Goal: Information Seeking & Learning: Find specific fact

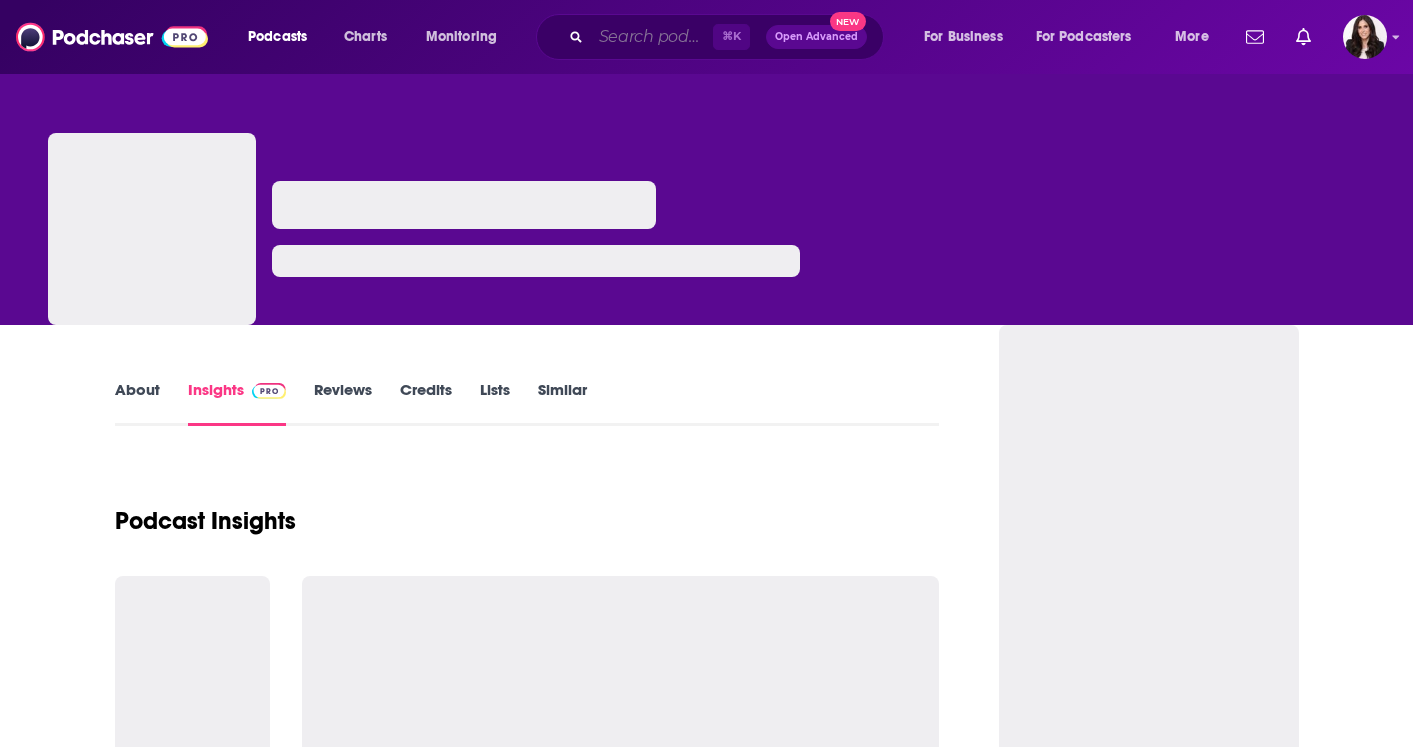
click at [636, 47] on input "Search podcasts, credits, & more..." at bounding box center [652, 37] width 122 height 32
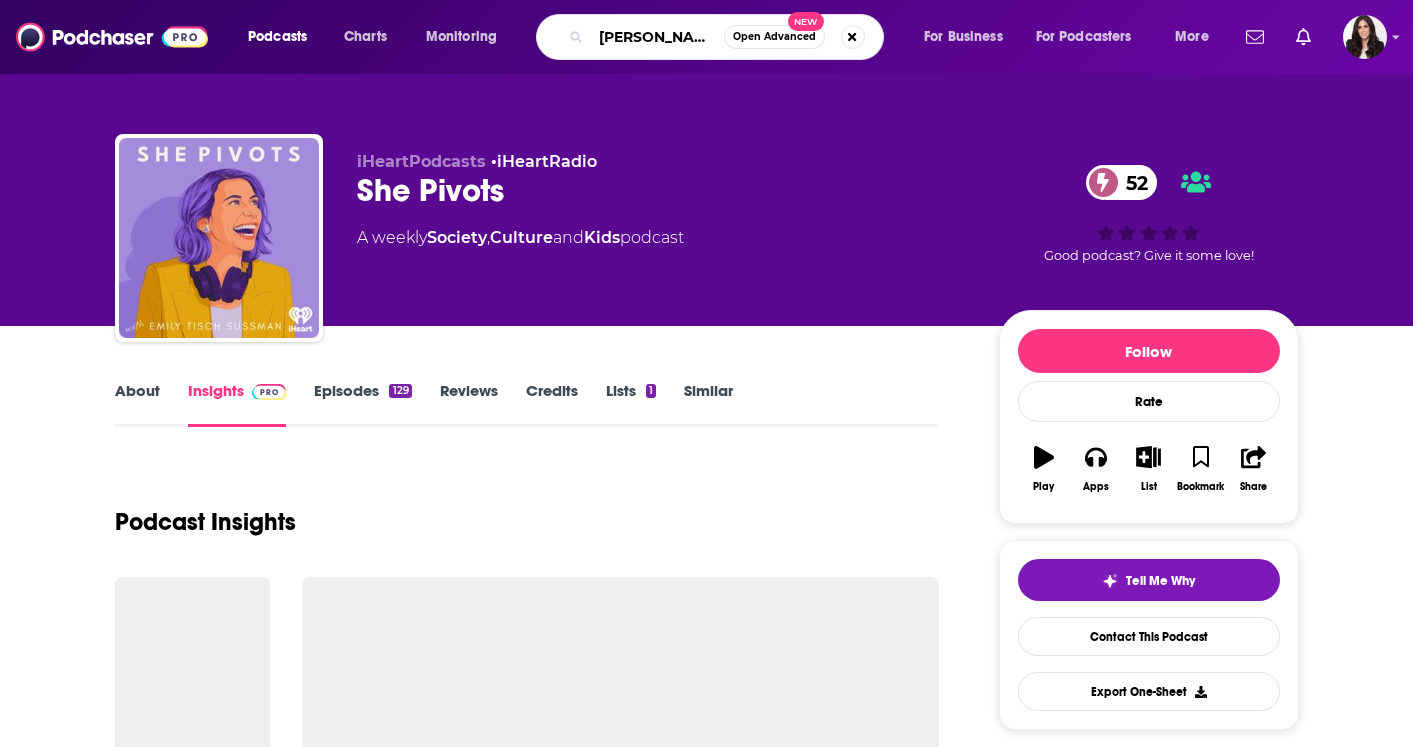
type input "[PERSON_NAME] and tj"
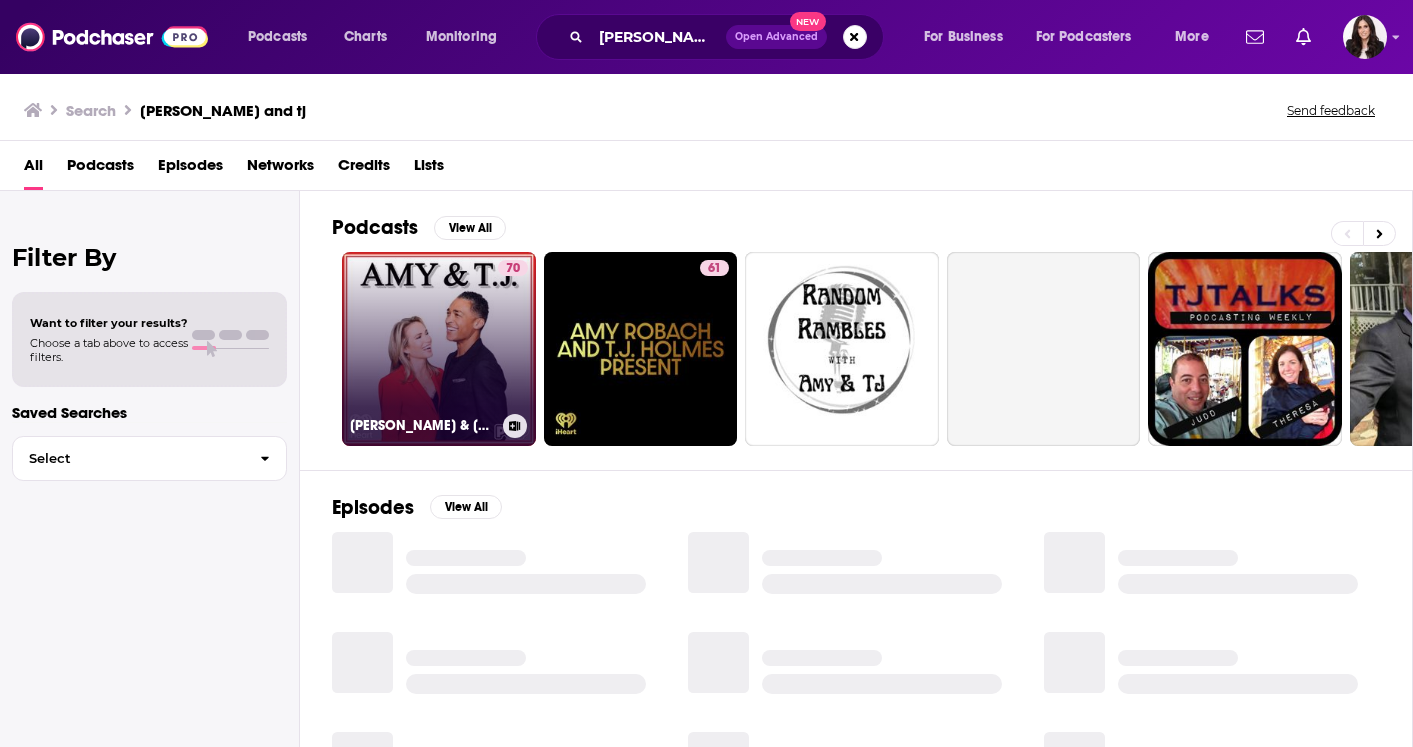
click at [447, 363] on link "70 Amy & T.J." at bounding box center [439, 349] width 194 height 194
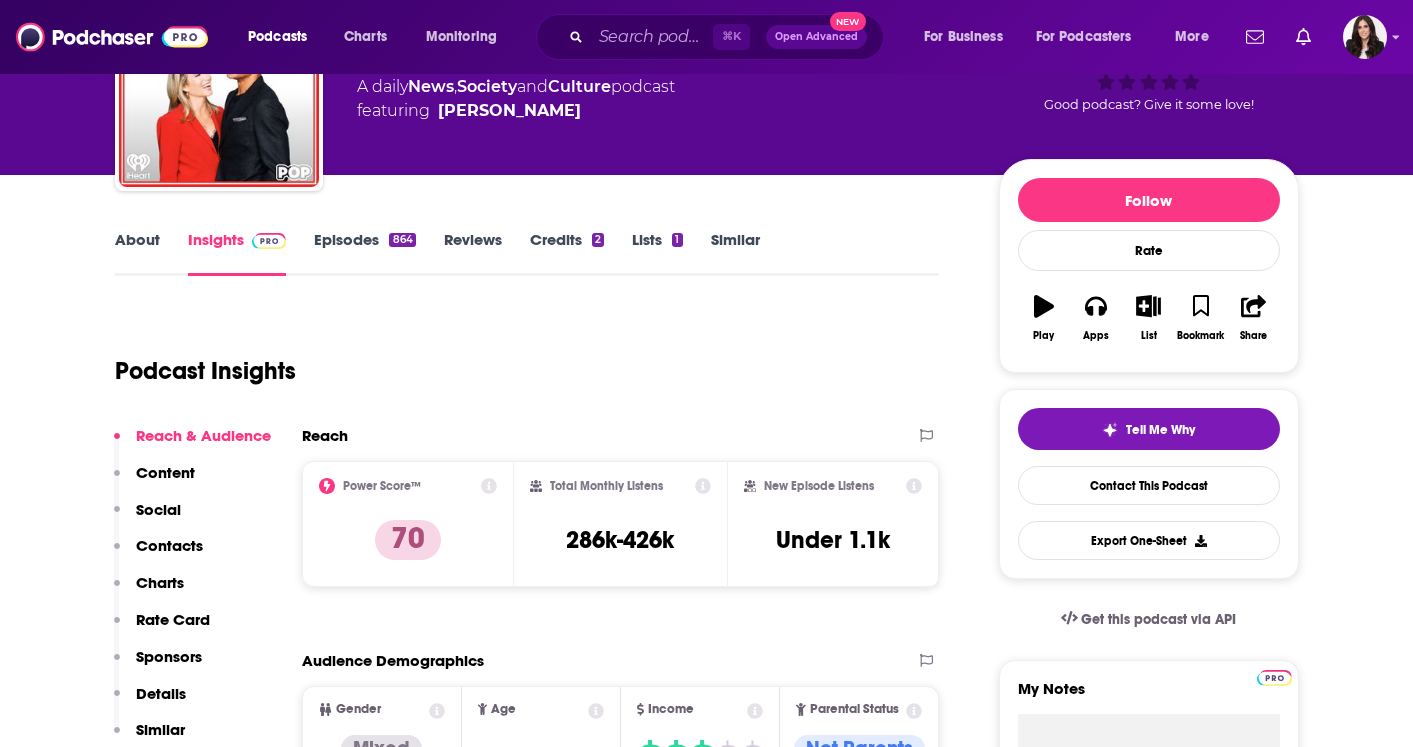
scroll to position [191, 0]
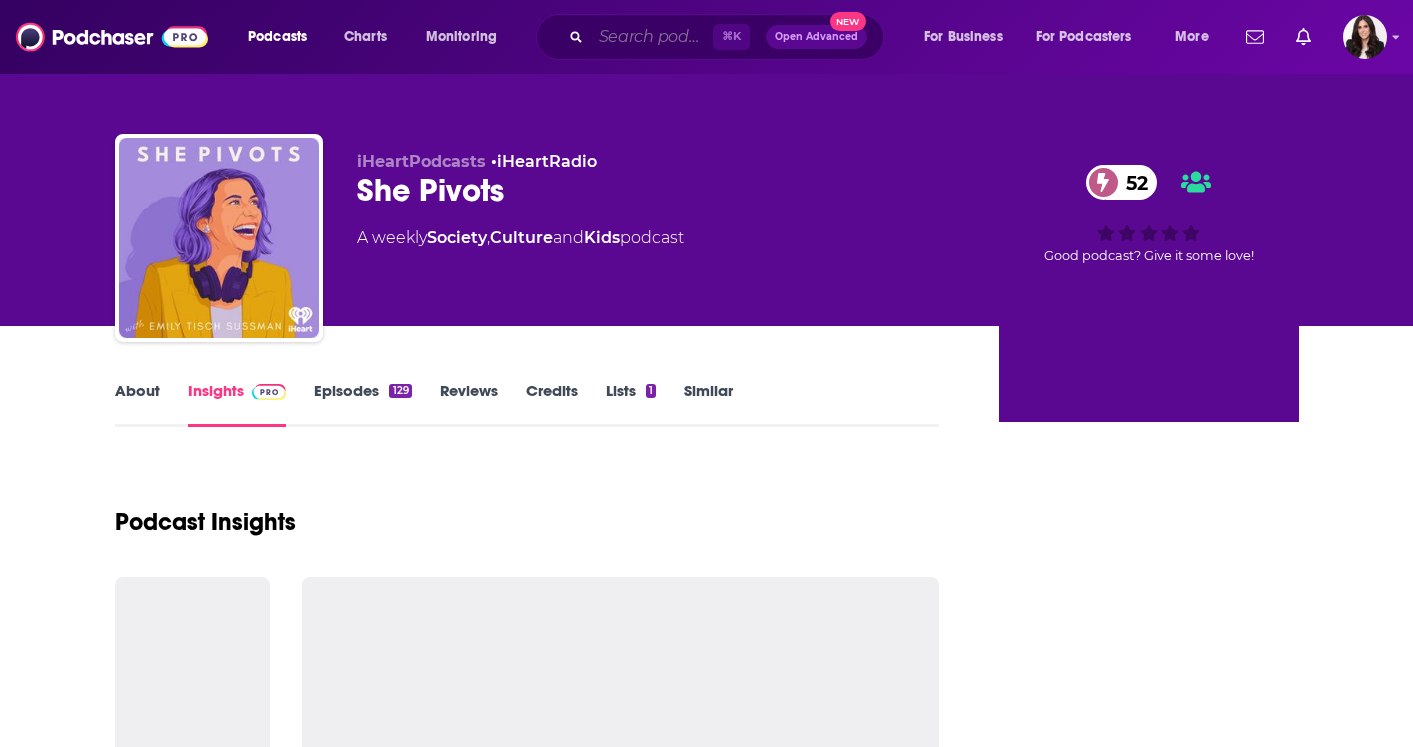
click at [646, 26] on input "Search podcasts, credits, & more..." at bounding box center [652, 37] width 122 height 32
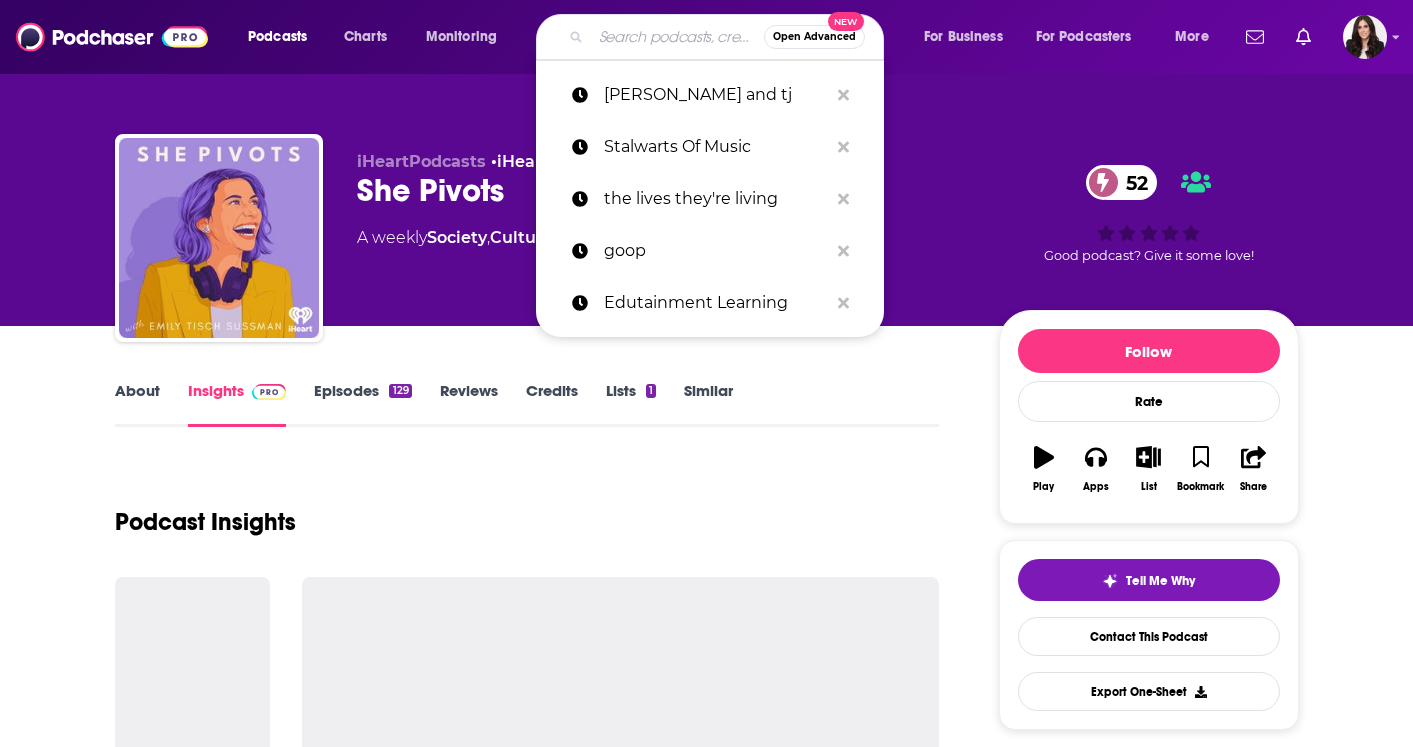
type input "o"
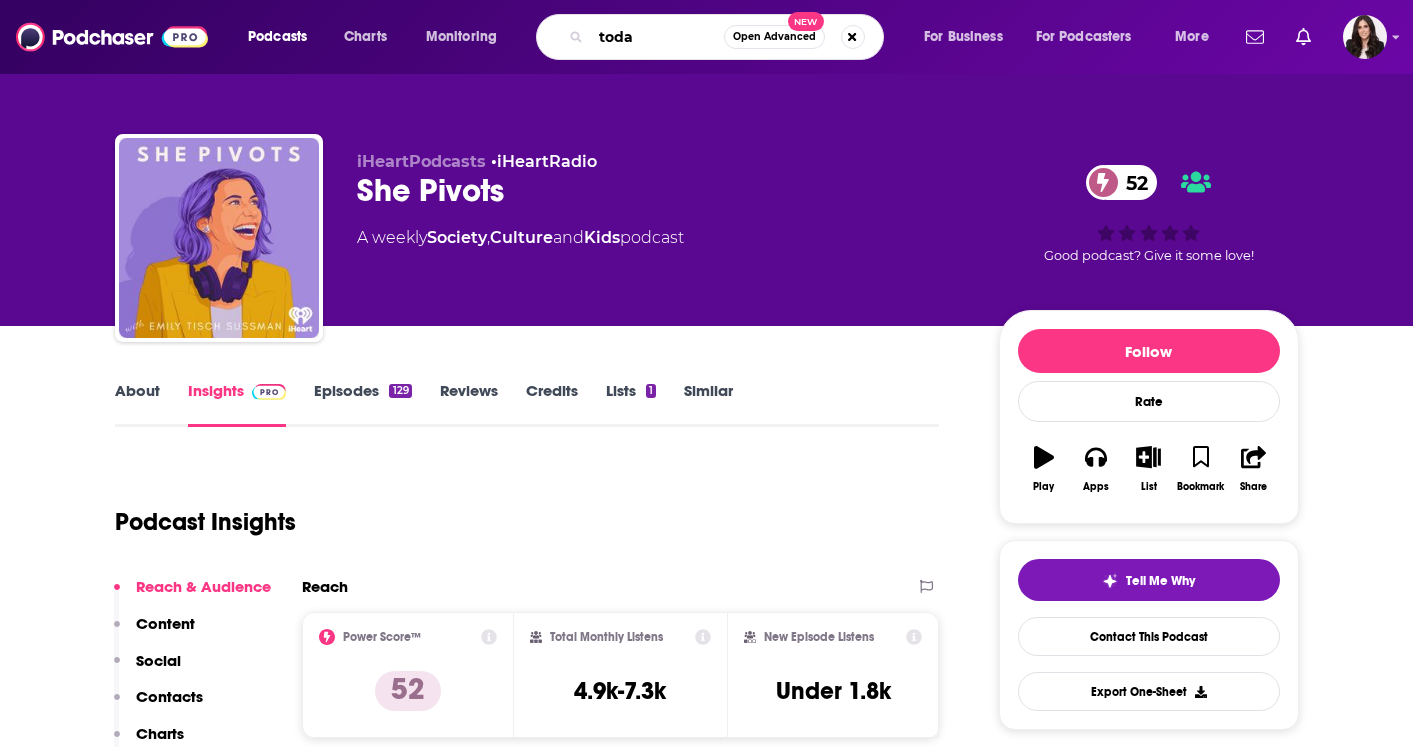
type input "[DATE]"
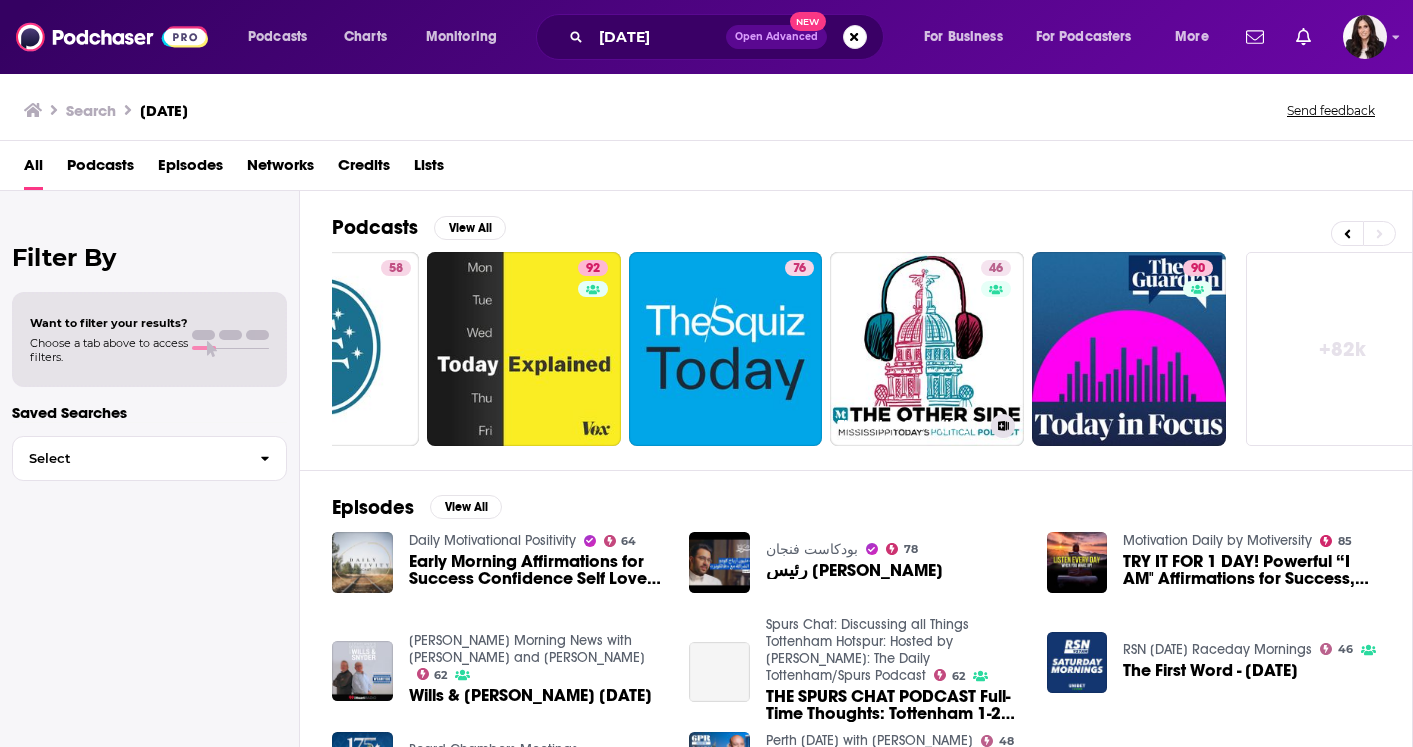
scroll to position [0, 756]
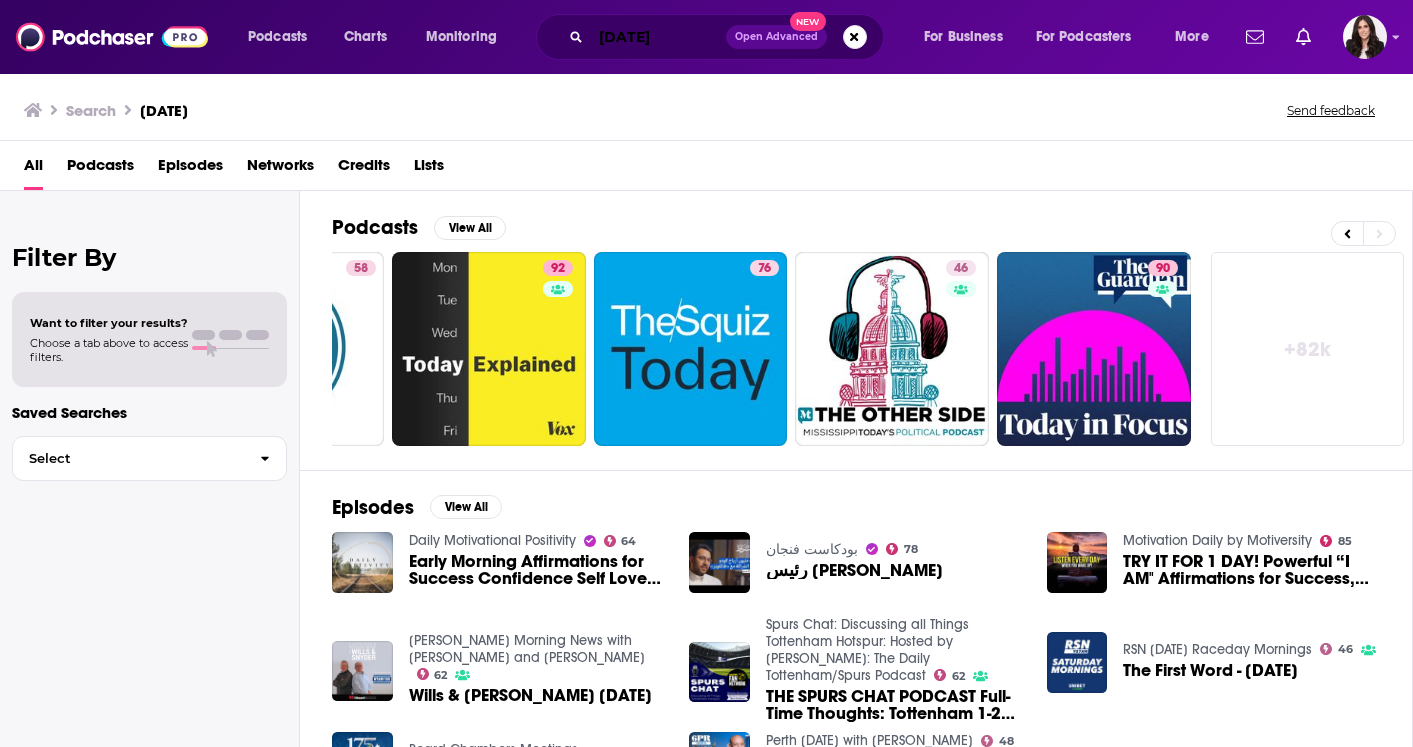
click at [667, 32] on input "[DATE]" at bounding box center [658, 37] width 135 height 32
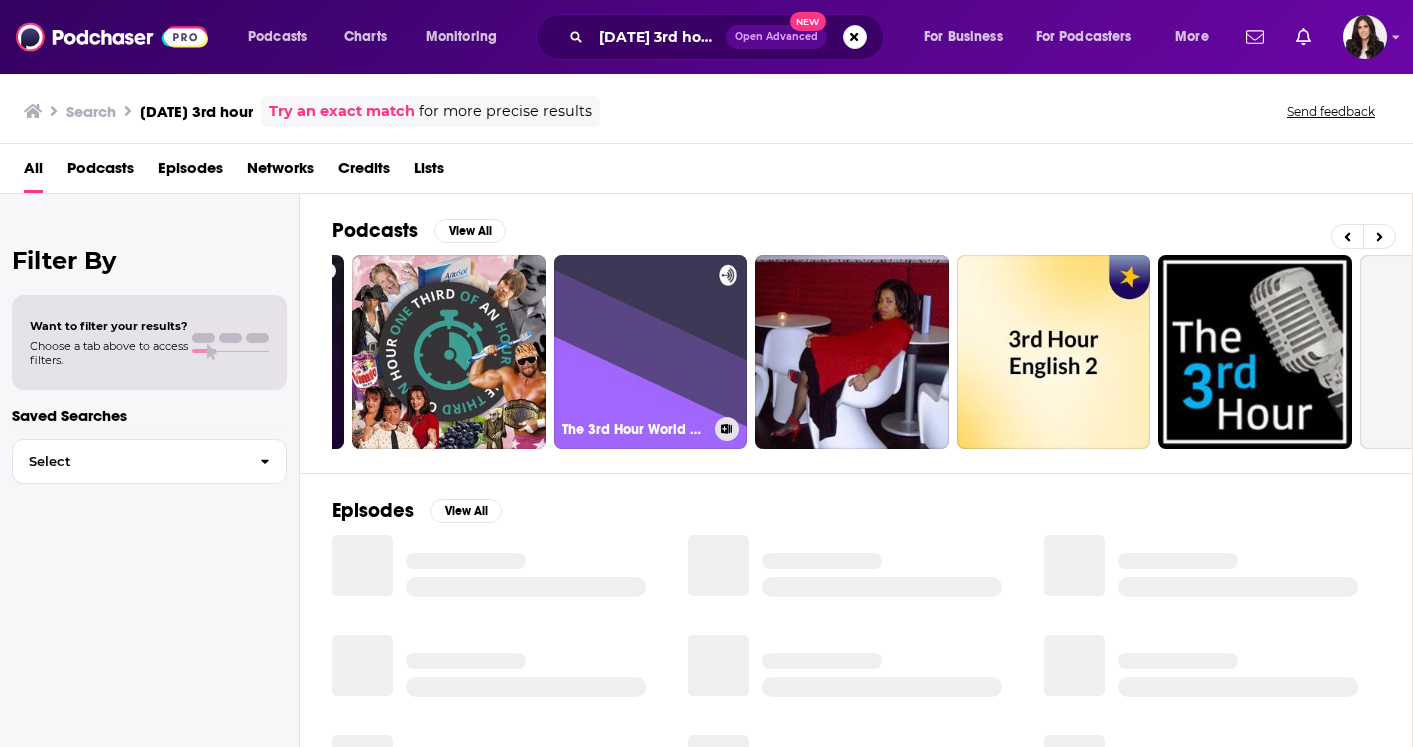
scroll to position [0, 406]
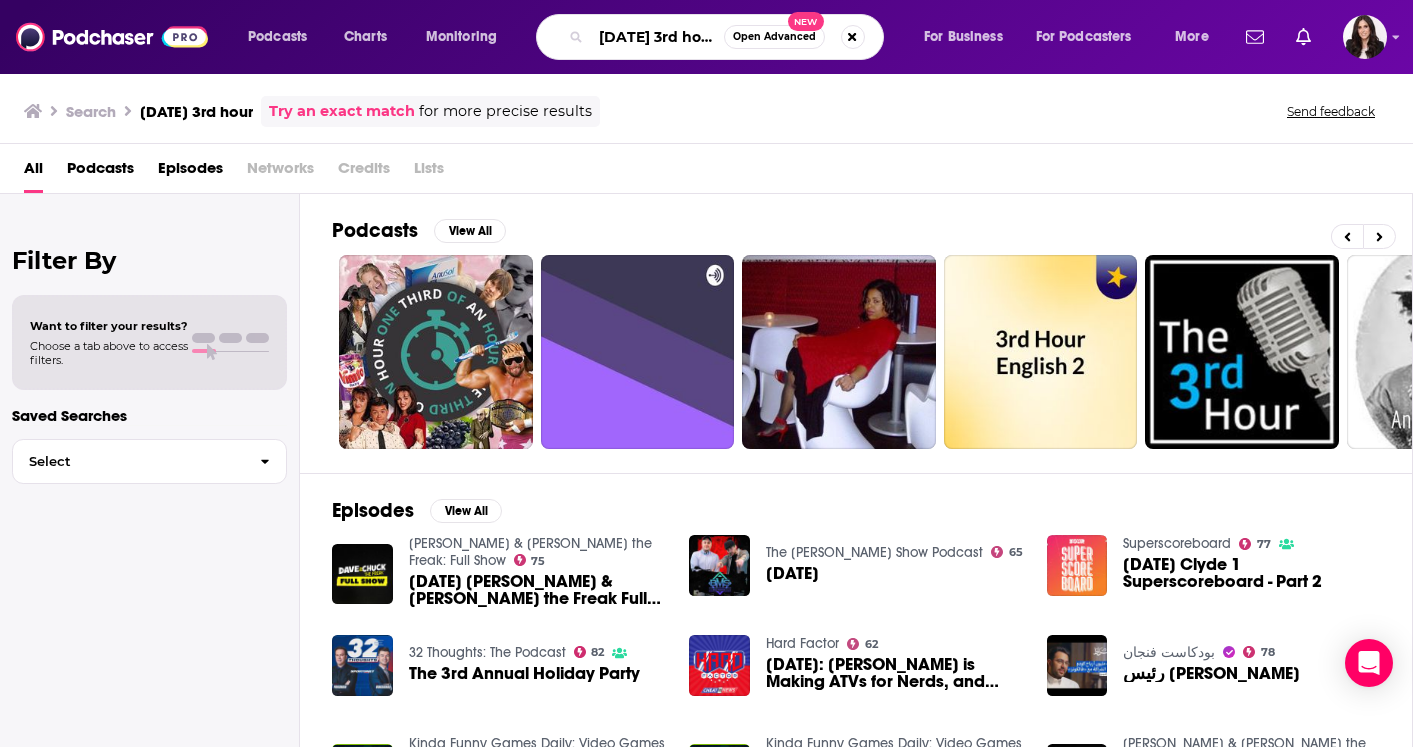
drag, startPoint x: 705, startPoint y: 40, endPoint x: 645, endPoint y: 40, distance: 60.0
click at [645, 40] on input "[DATE] 3rd hour" at bounding box center [657, 37] width 133 height 32
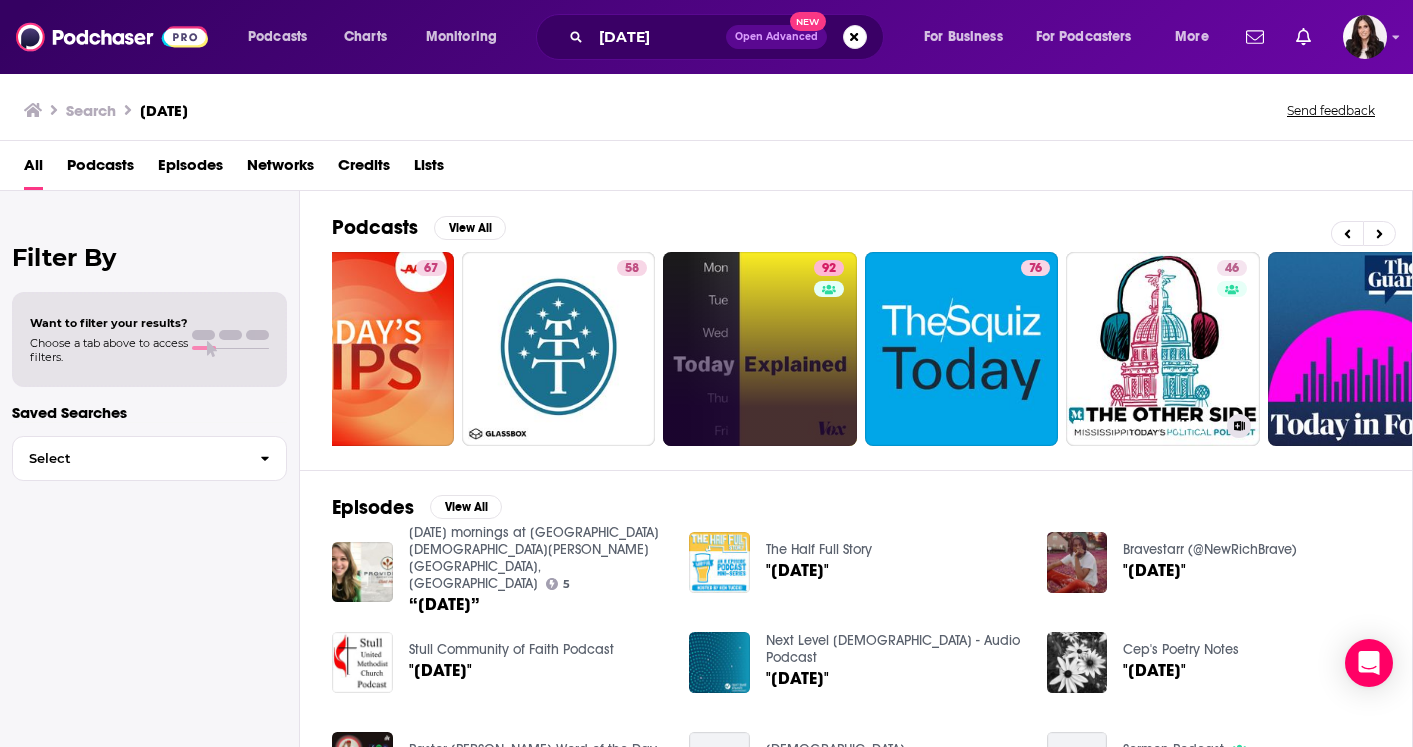
scroll to position [0, 756]
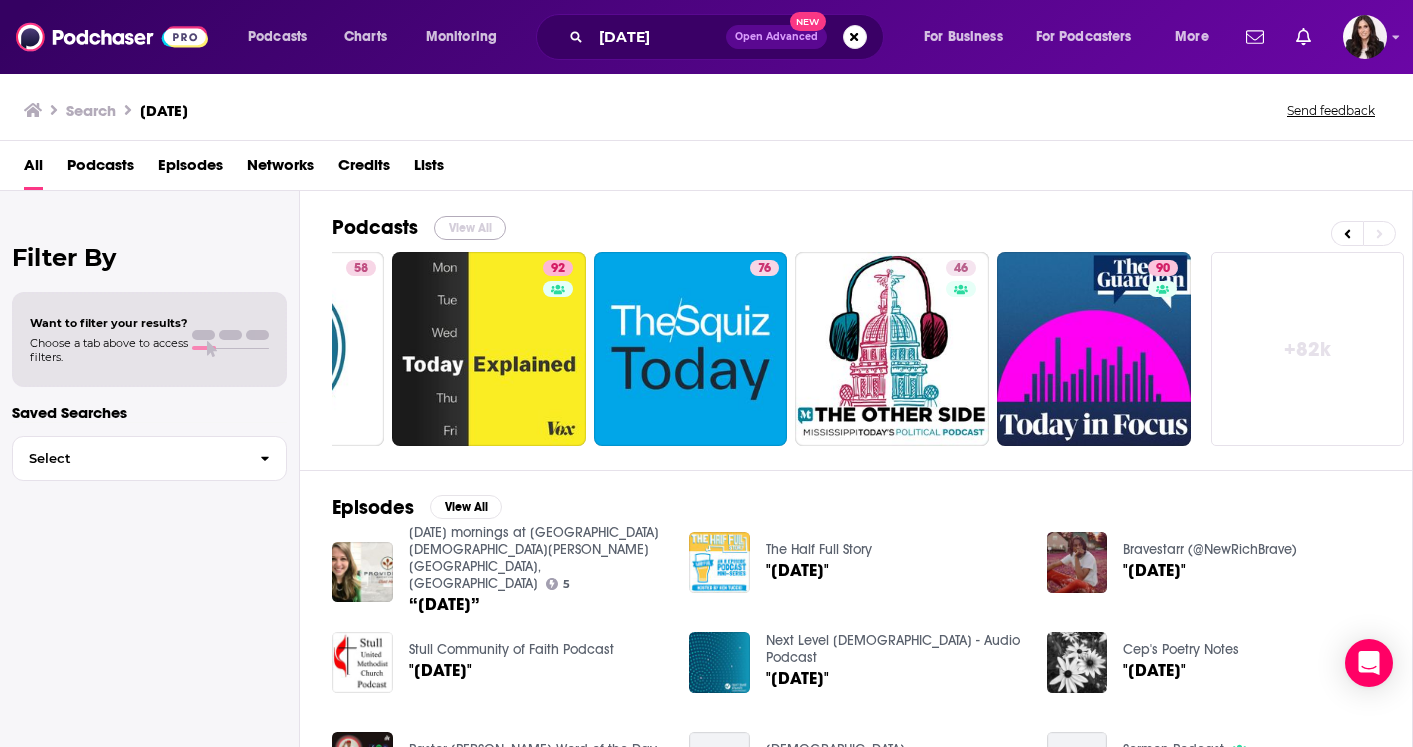
click at [469, 224] on button "View All" at bounding box center [470, 228] width 72 height 24
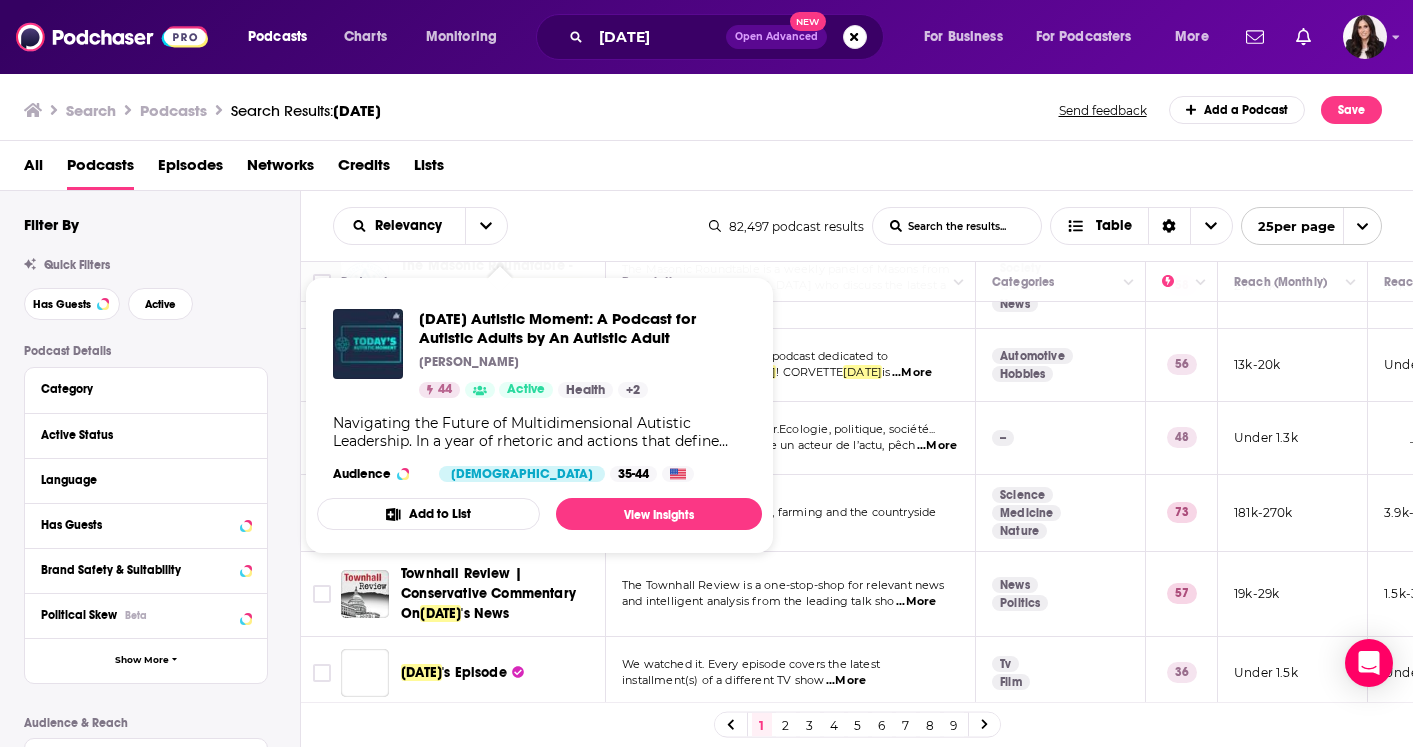
scroll to position [850, 0]
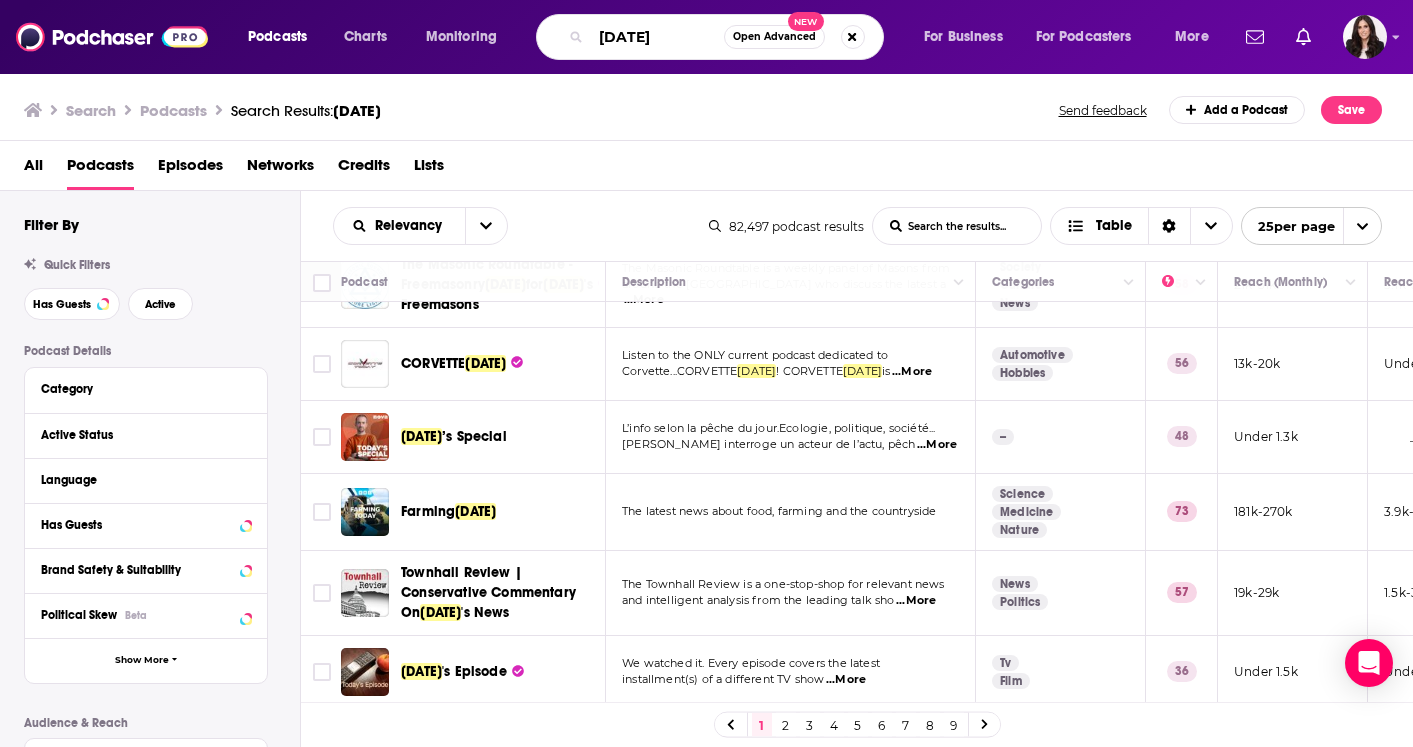
click at [659, 35] on input "[DATE]" at bounding box center [657, 37] width 133 height 32
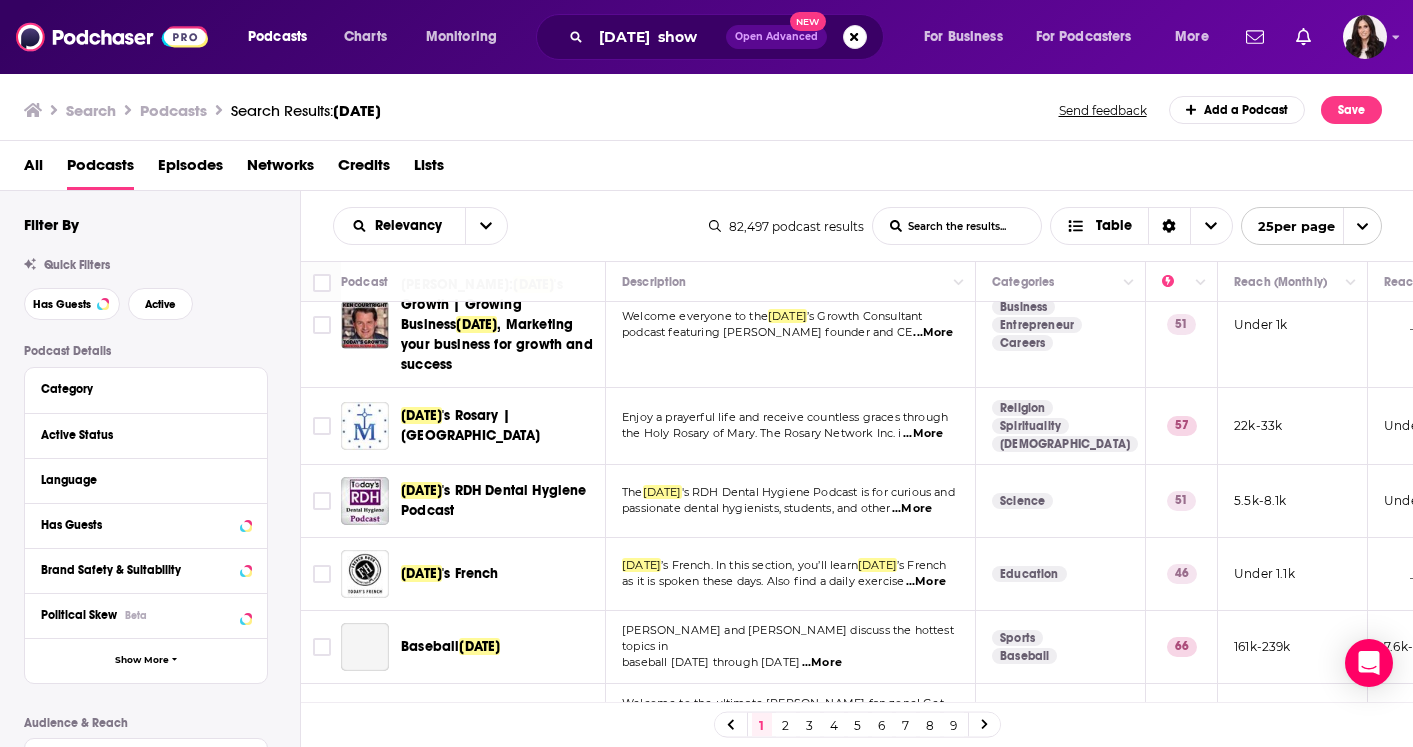
scroll to position [1579, 0]
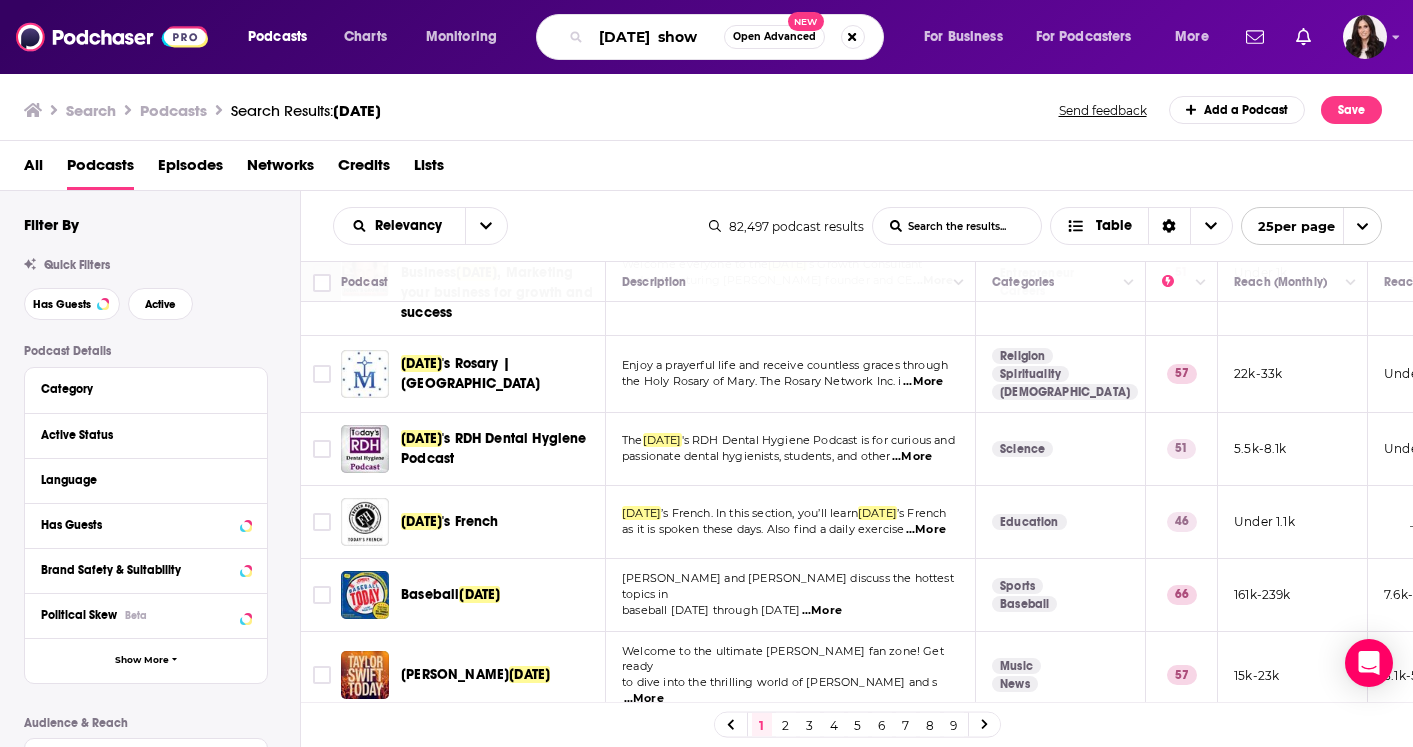
drag, startPoint x: 700, startPoint y: 41, endPoint x: 578, endPoint y: 41, distance: 122.0
click at [580, 43] on div "[DATE] show Open Advanced New" at bounding box center [710, 37] width 348 height 46
drag, startPoint x: 693, startPoint y: 38, endPoint x: 553, endPoint y: 38, distance: 140.0
click at [555, 38] on div "[PERSON_NAME] Open Advanced New" at bounding box center [710, 37] width 348 height 46
type input "al roker"
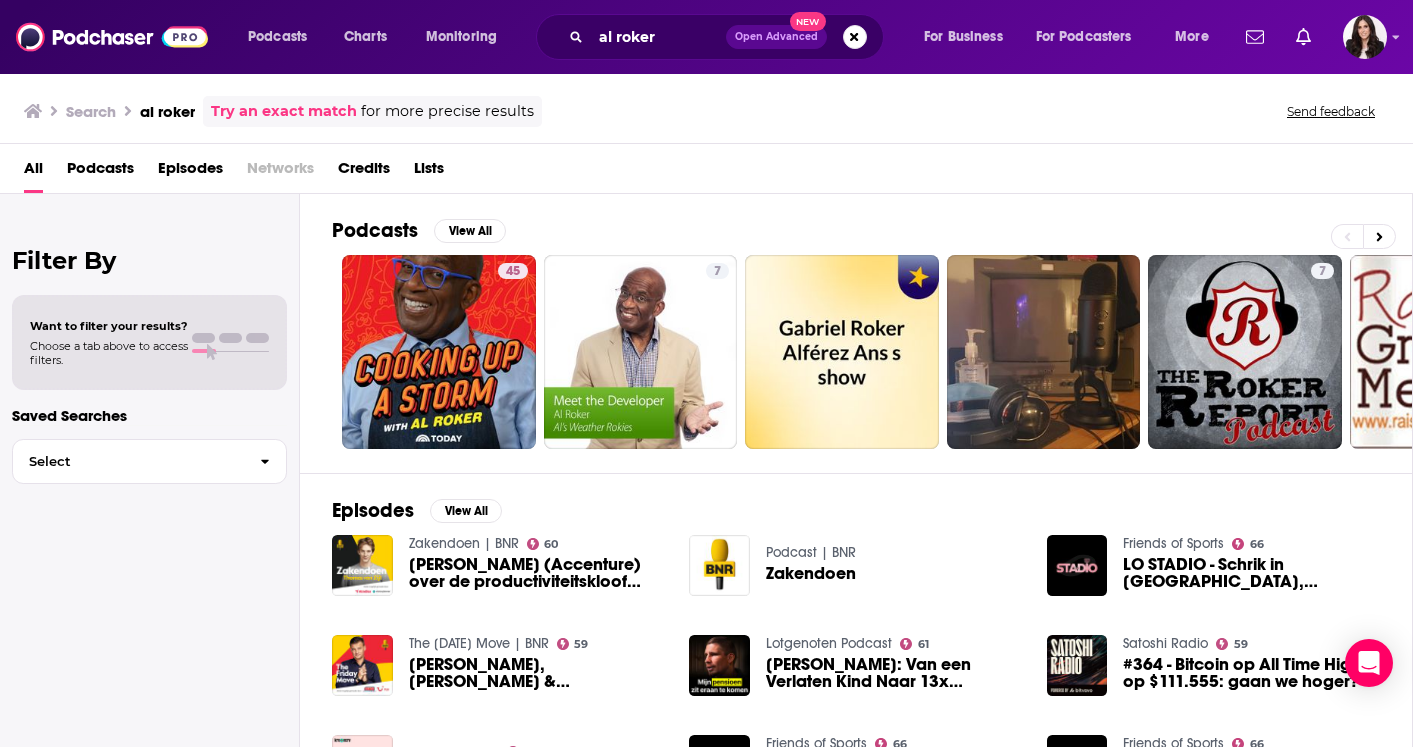
click at [203, 179] on span "Episodes" at bounding box center [190, 172] width 65 height 41
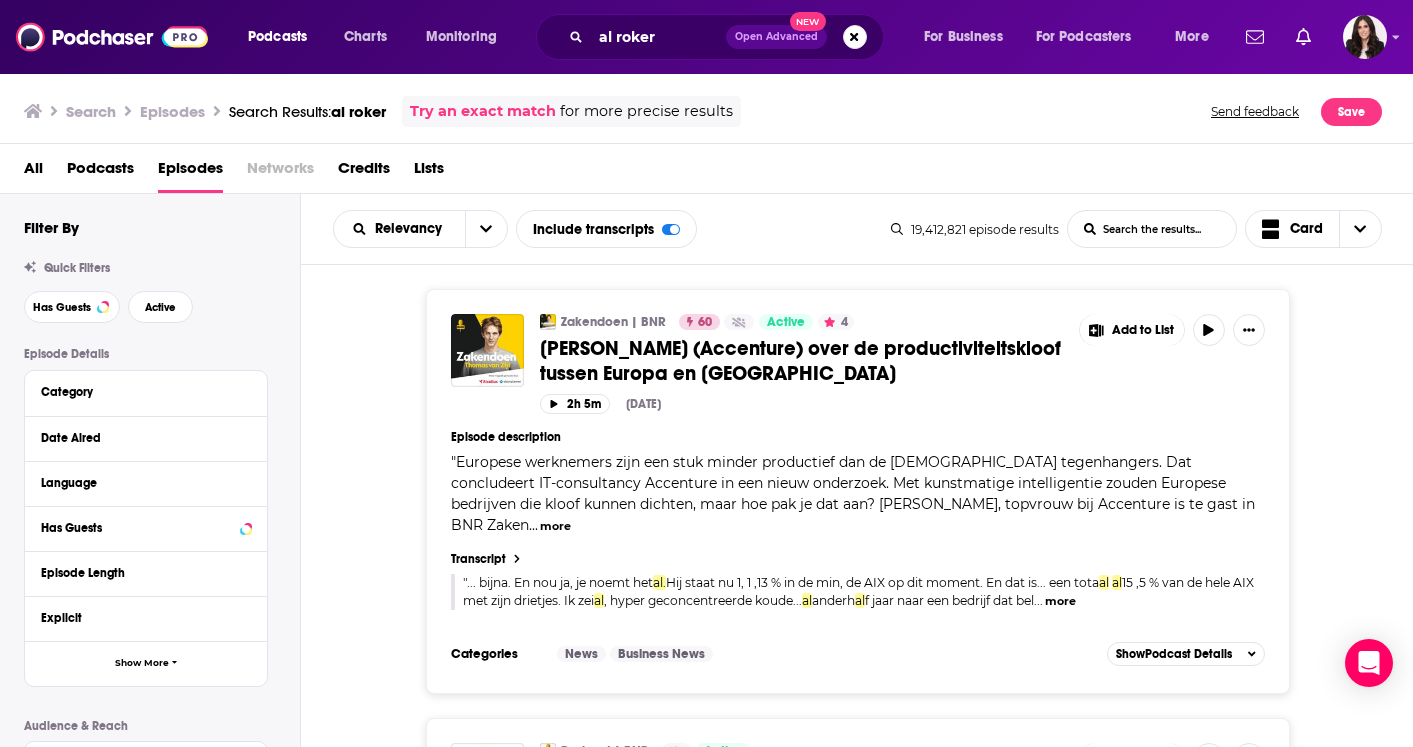
click at [362, 172] on span "Credits" at bounding box center [364, 172] width 52 height 41
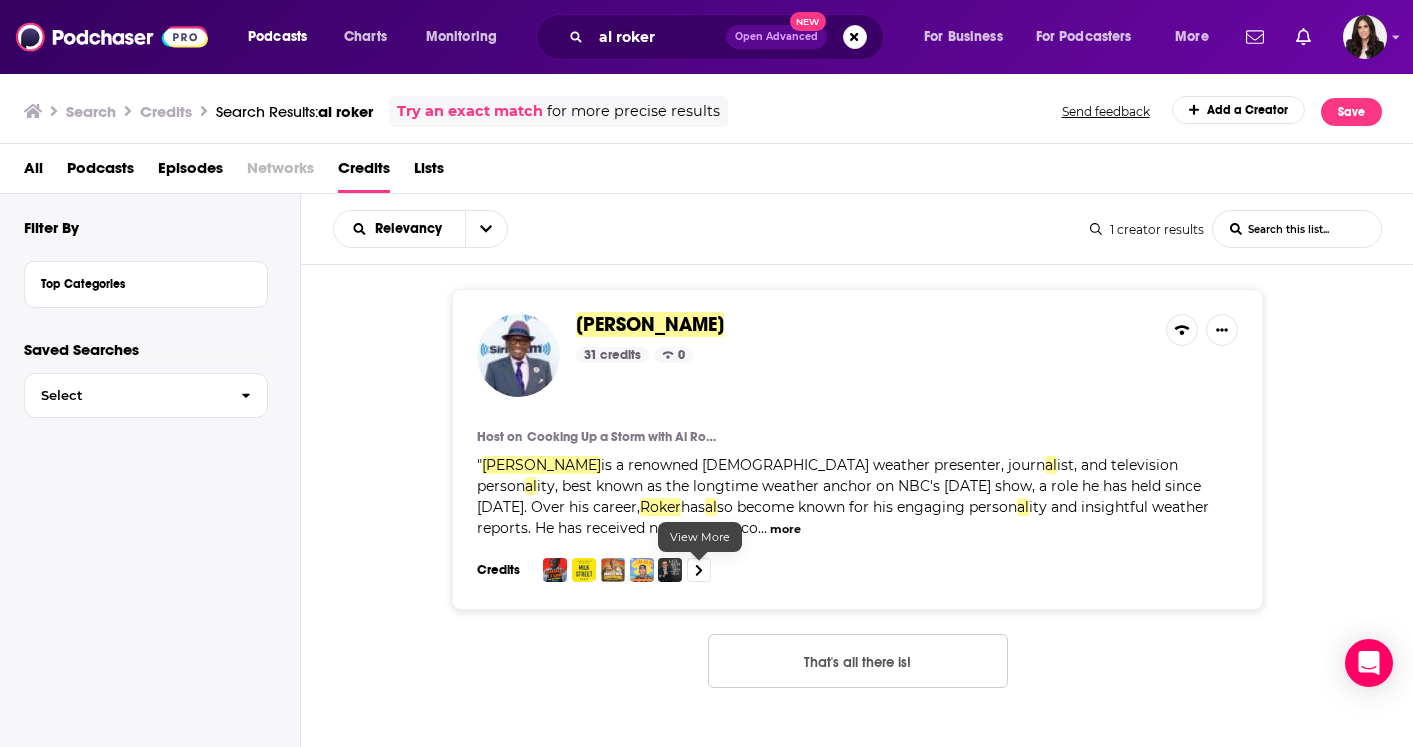
click at [702, 572] on icon at bounding box center [699, 570] width 8 height 13
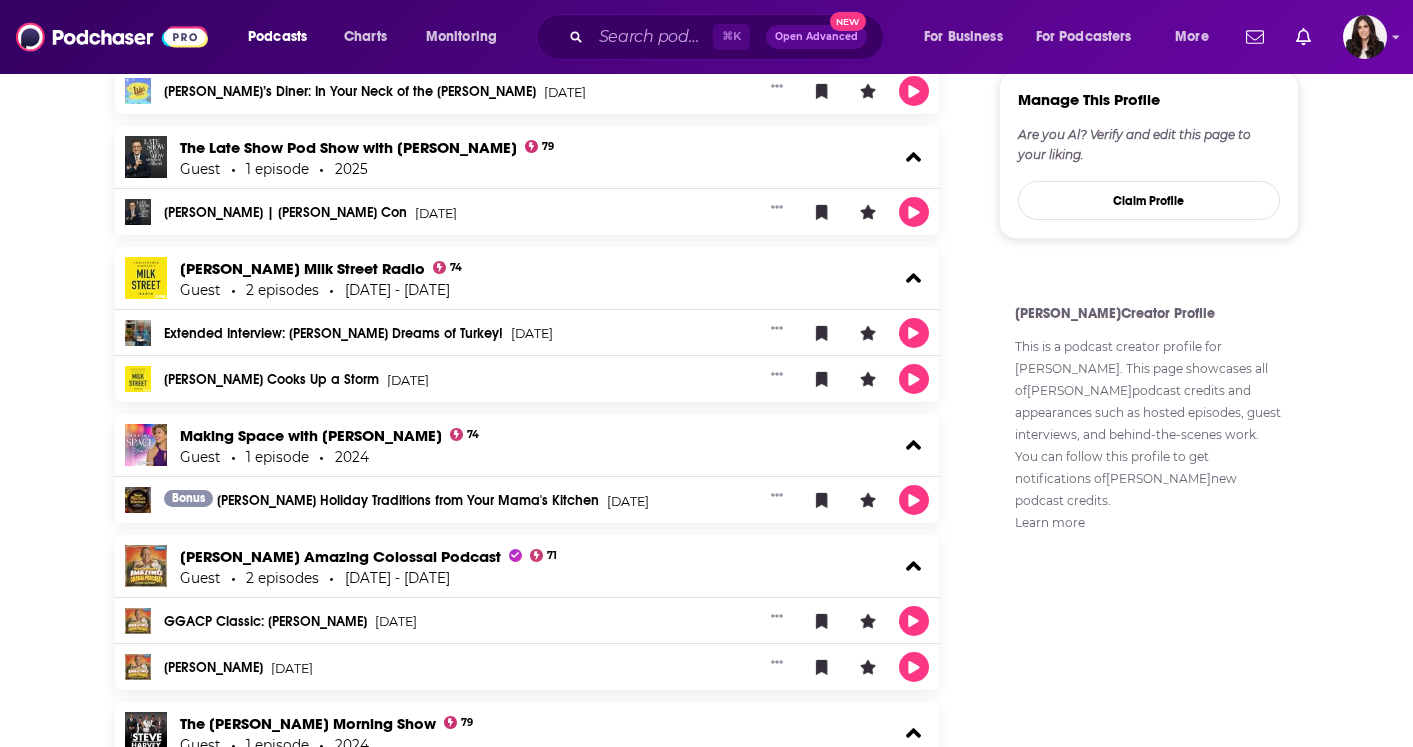
scroll to position [1049, 0]
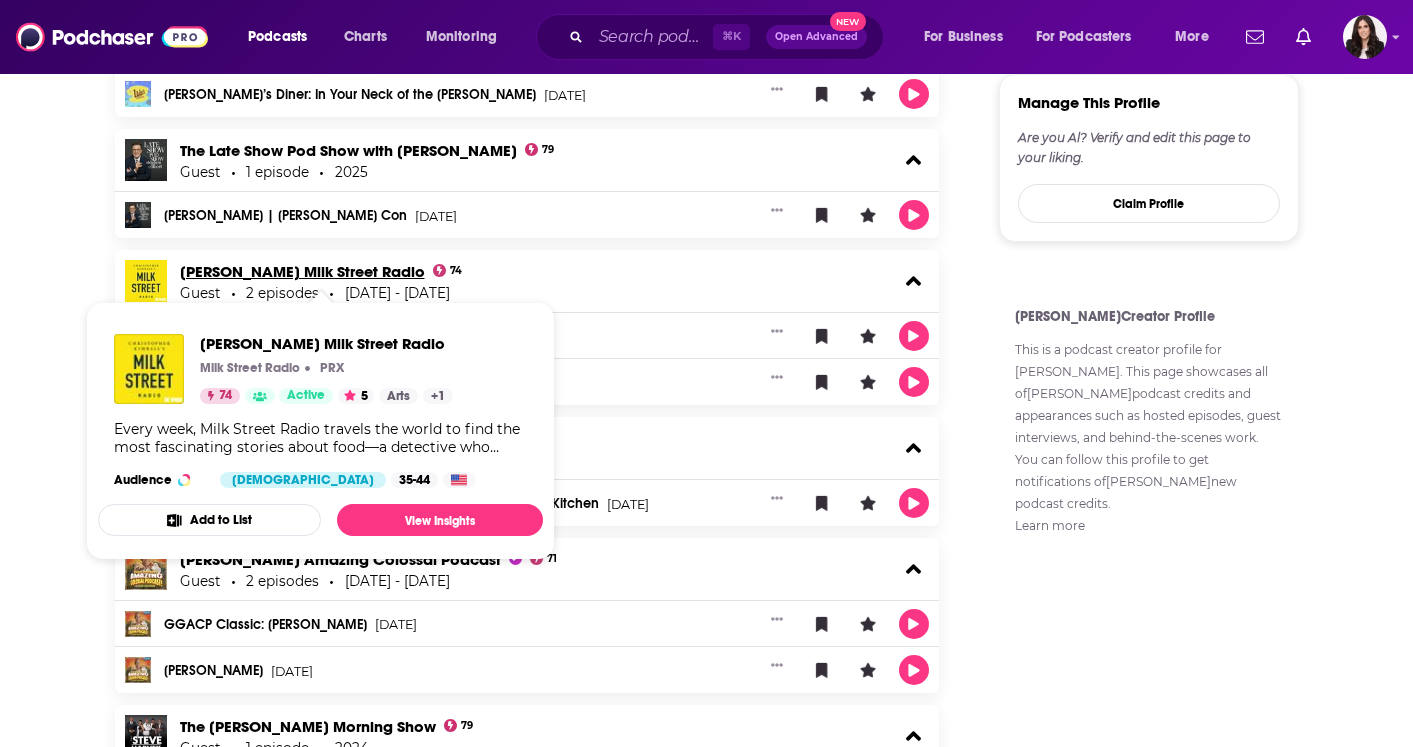
click at [413, 274] on link "Christopher Kimball’s Milk Street Radio" at bounding box center [302, 271] width 245 height 19
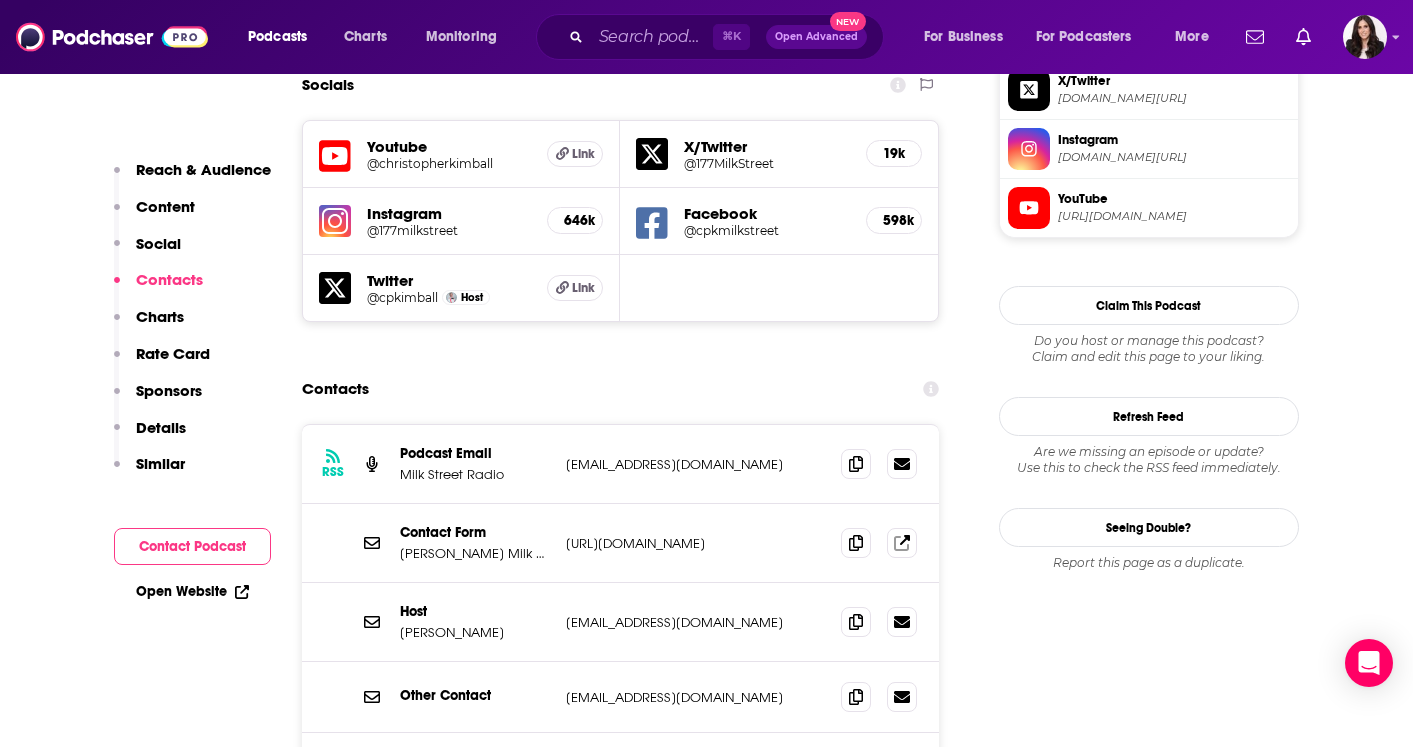
scroll to position [1817, 0]
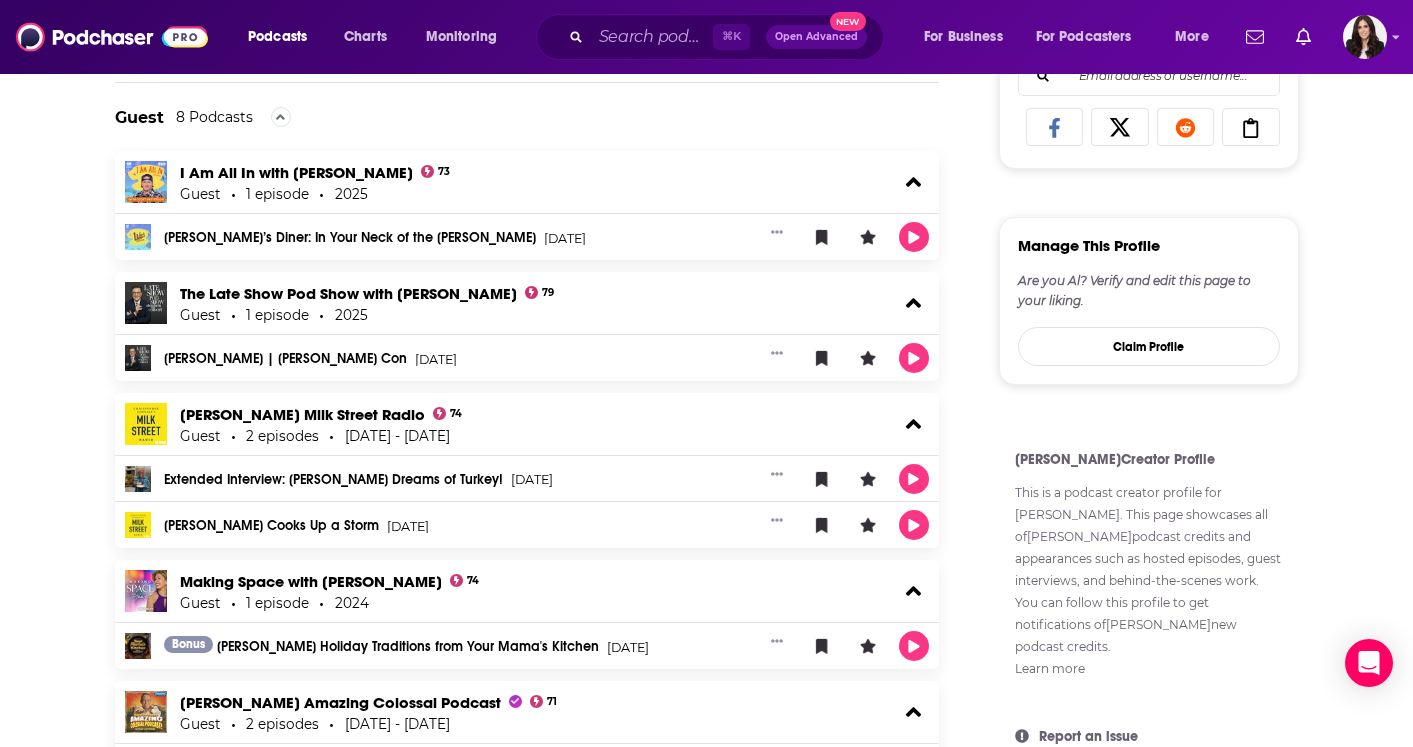
scroll to position [876, 0]
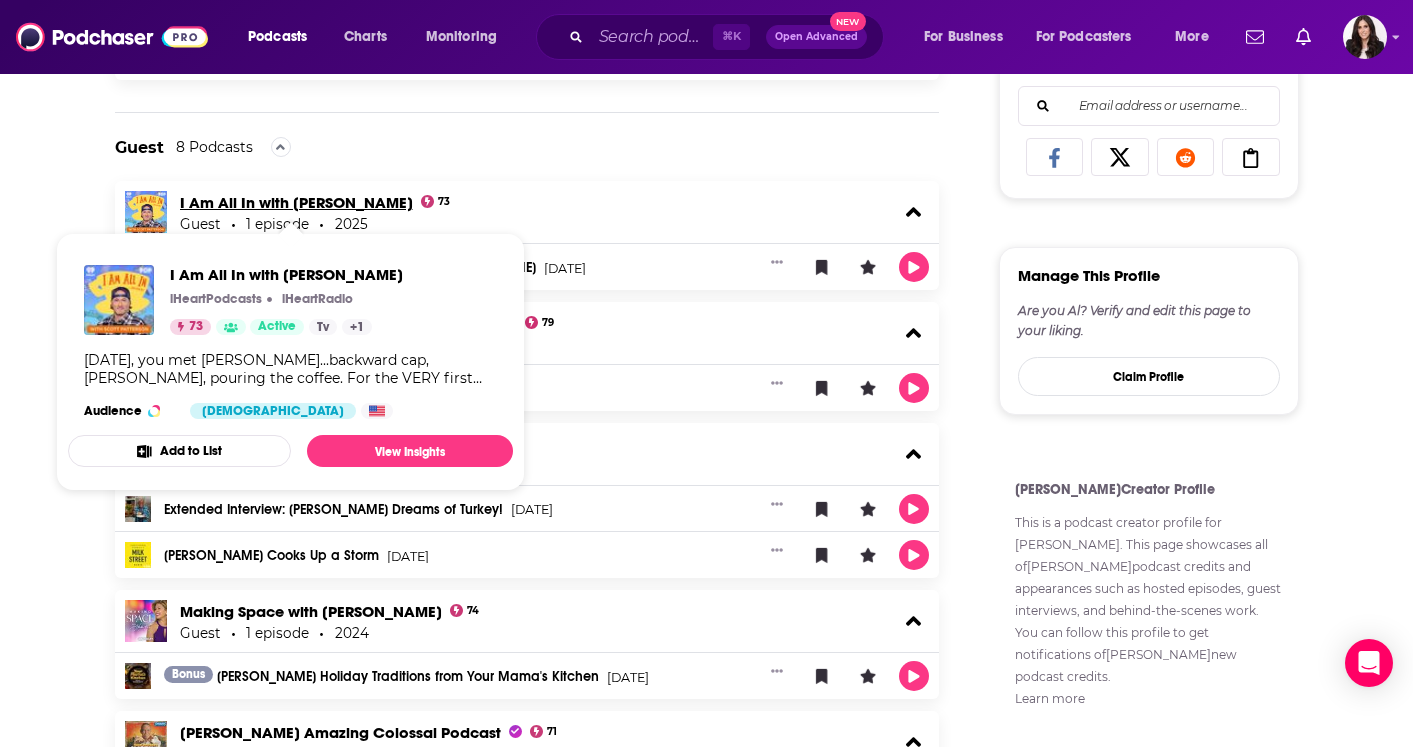
click at [316, 194] on link "I Am All In with Scott Patterson" at bounding box center [296, 202] width 233 height 19
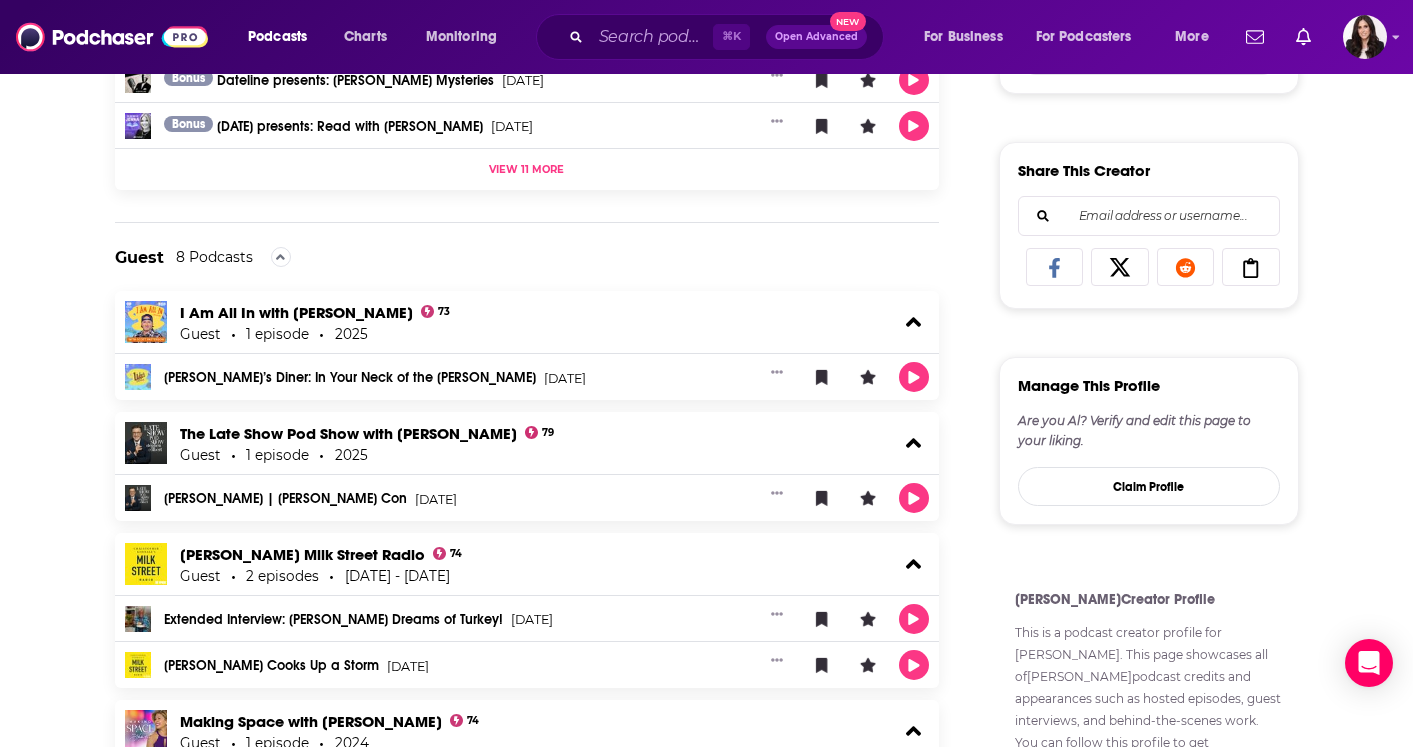
scroll to position [966, 0]
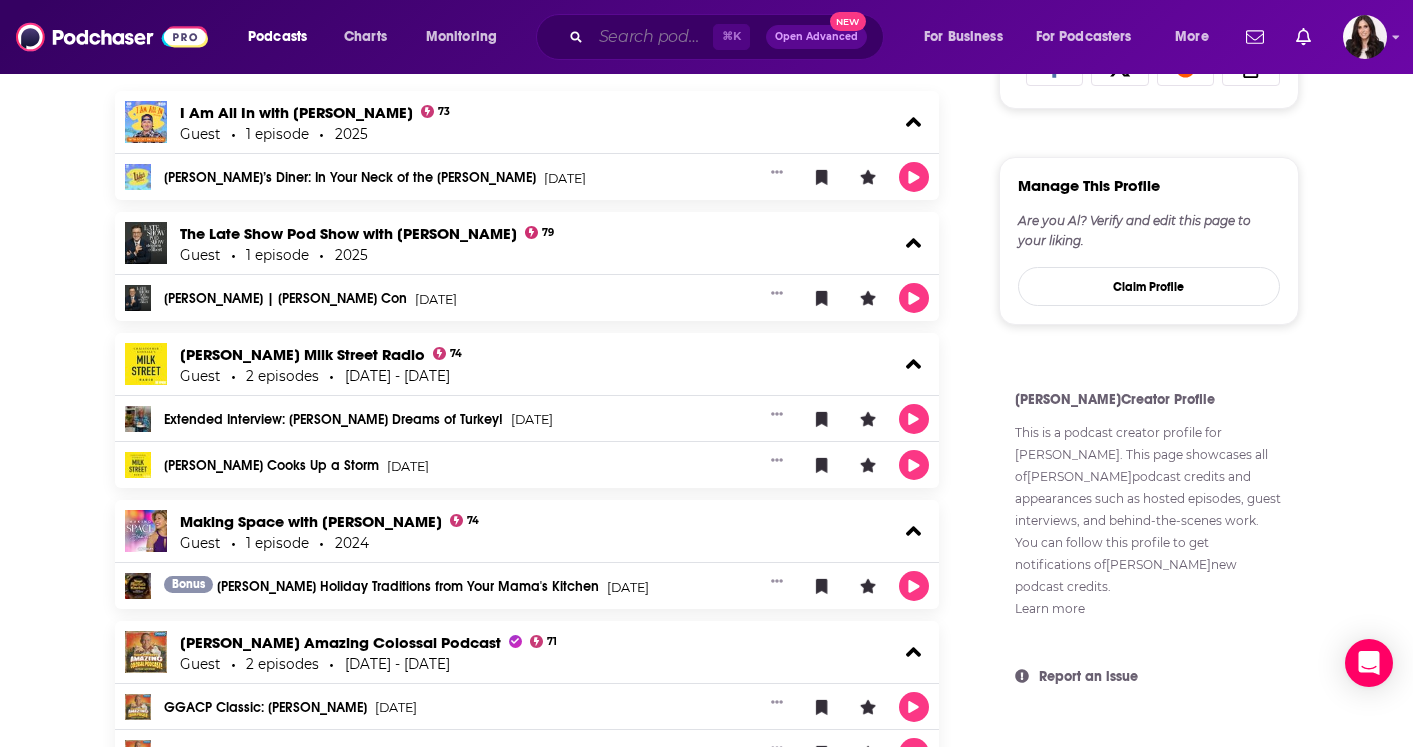
click at [648, 35] on input "Search podcasts, credits, & more..." at bounding box center [652, 37] width 122 height 32
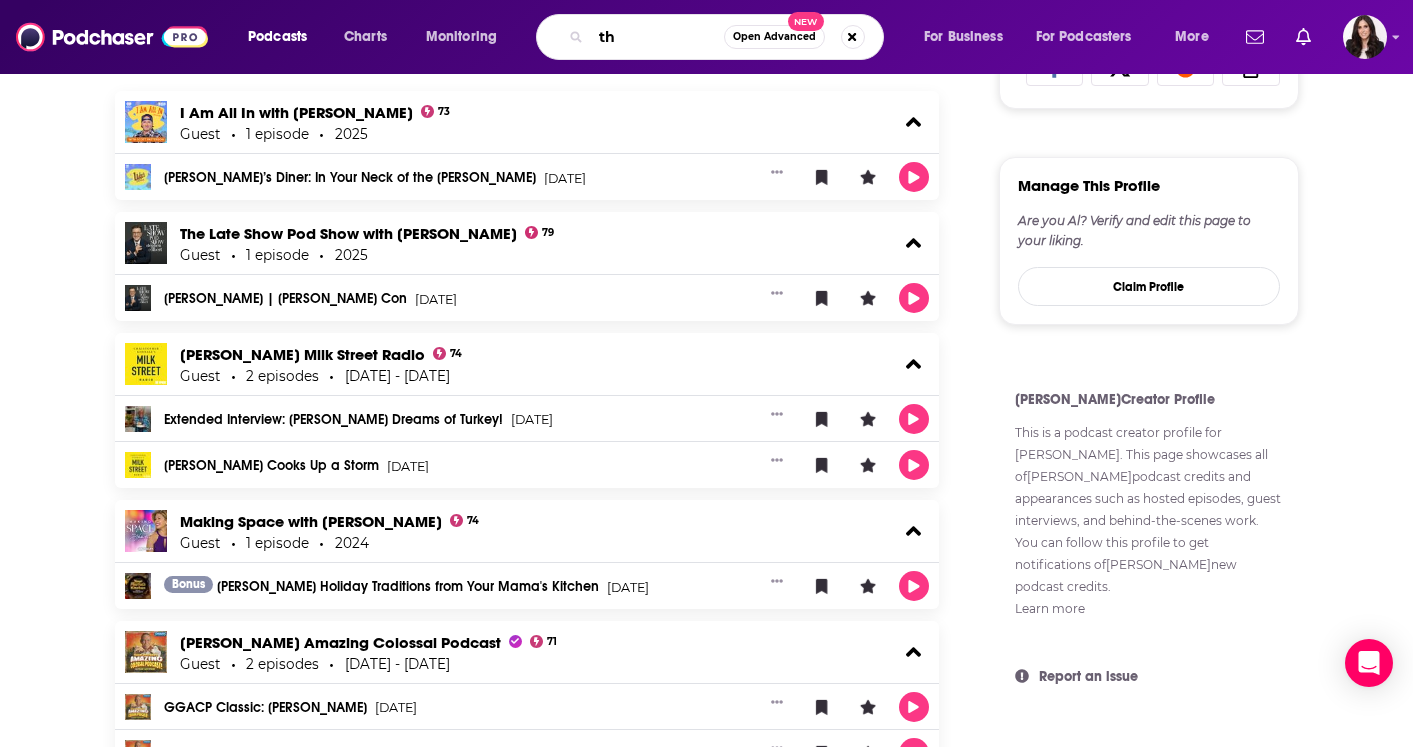
type input "t"
type input "sombr"
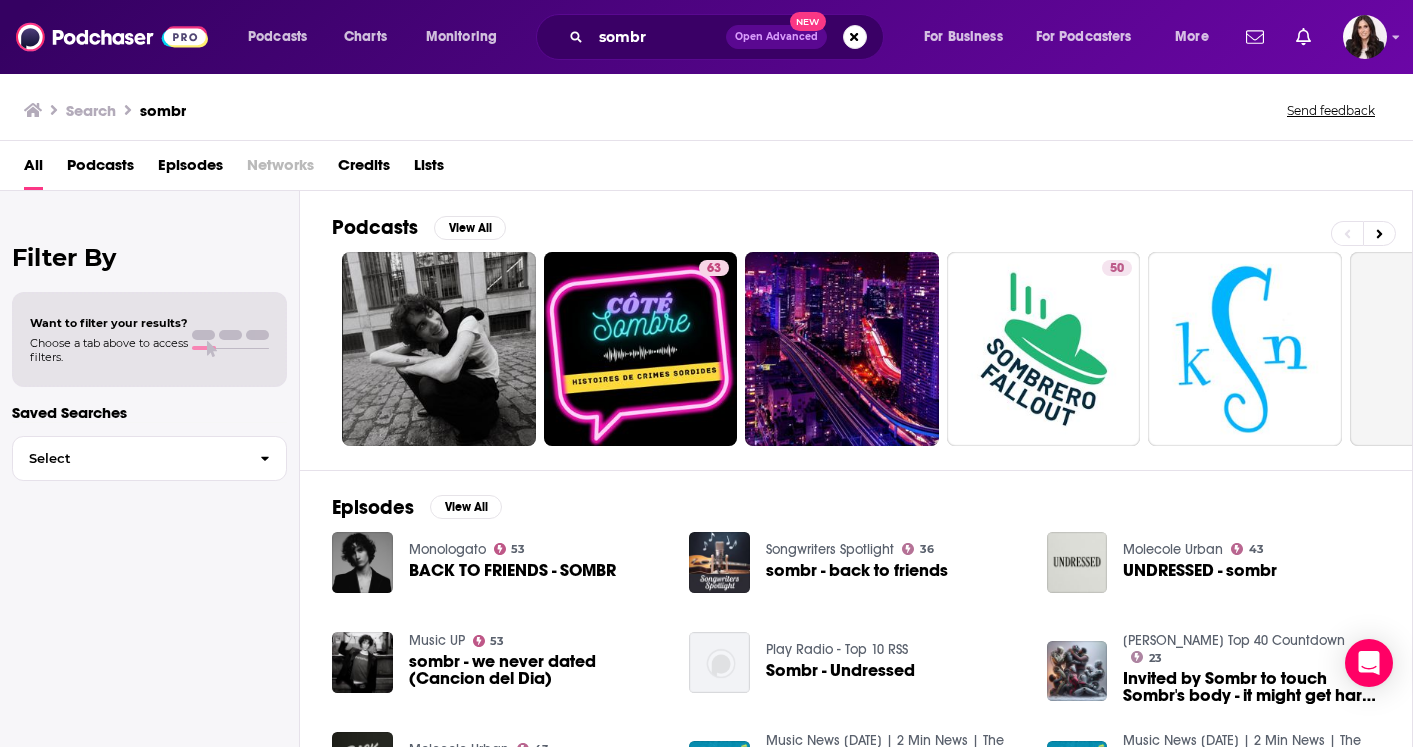
click at [360, 158] on span "Credits" at bounding box center [364, 169] width 52 height 41
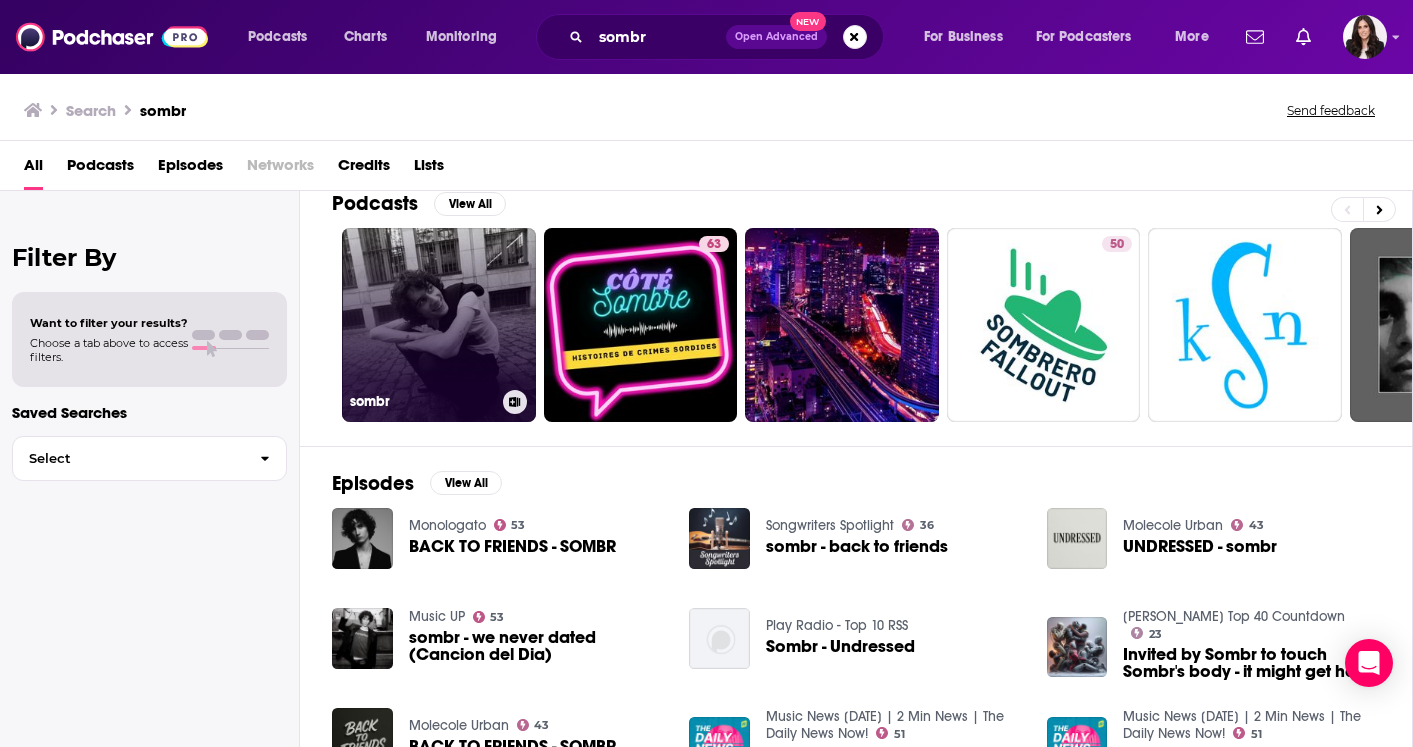
scroll to position [7, 0]
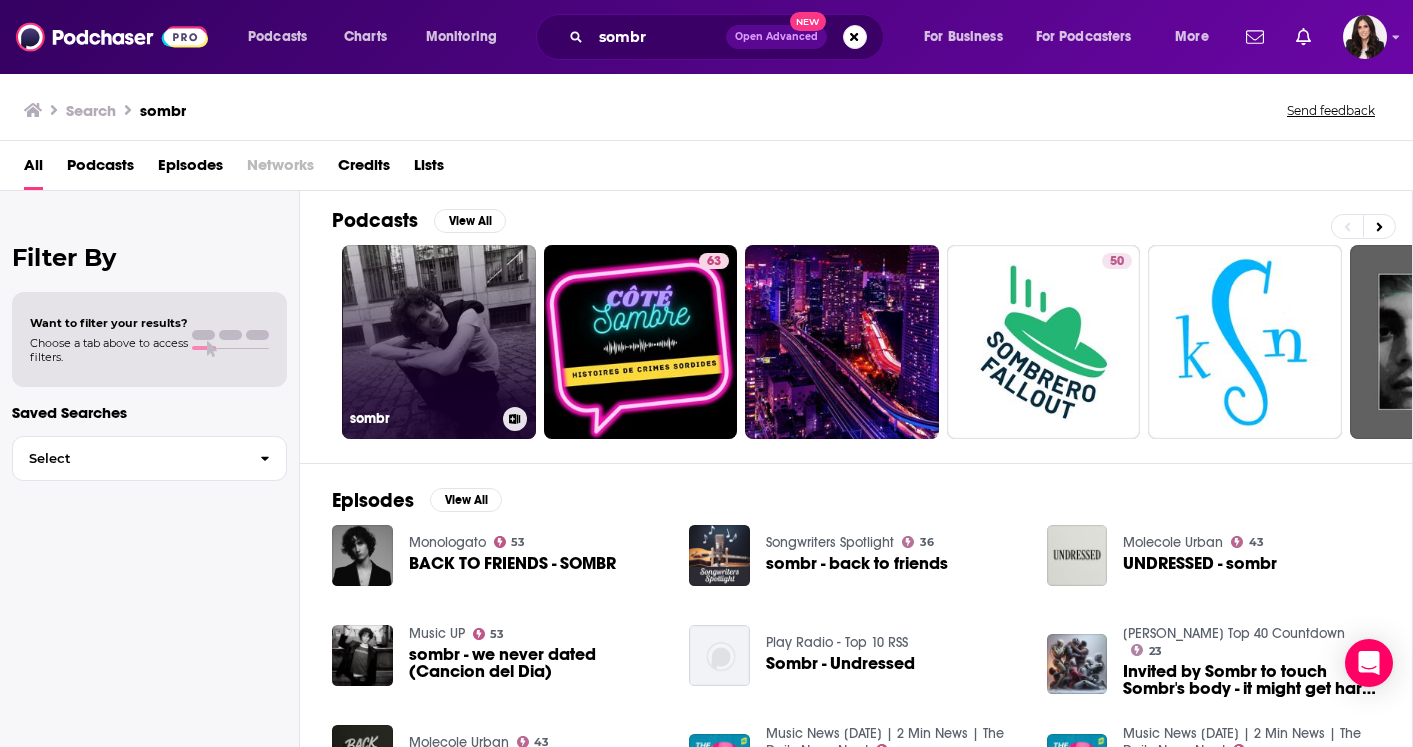
click at [429, 273] on link "sombr" at bounding box center [439, 342] width 194 height 194
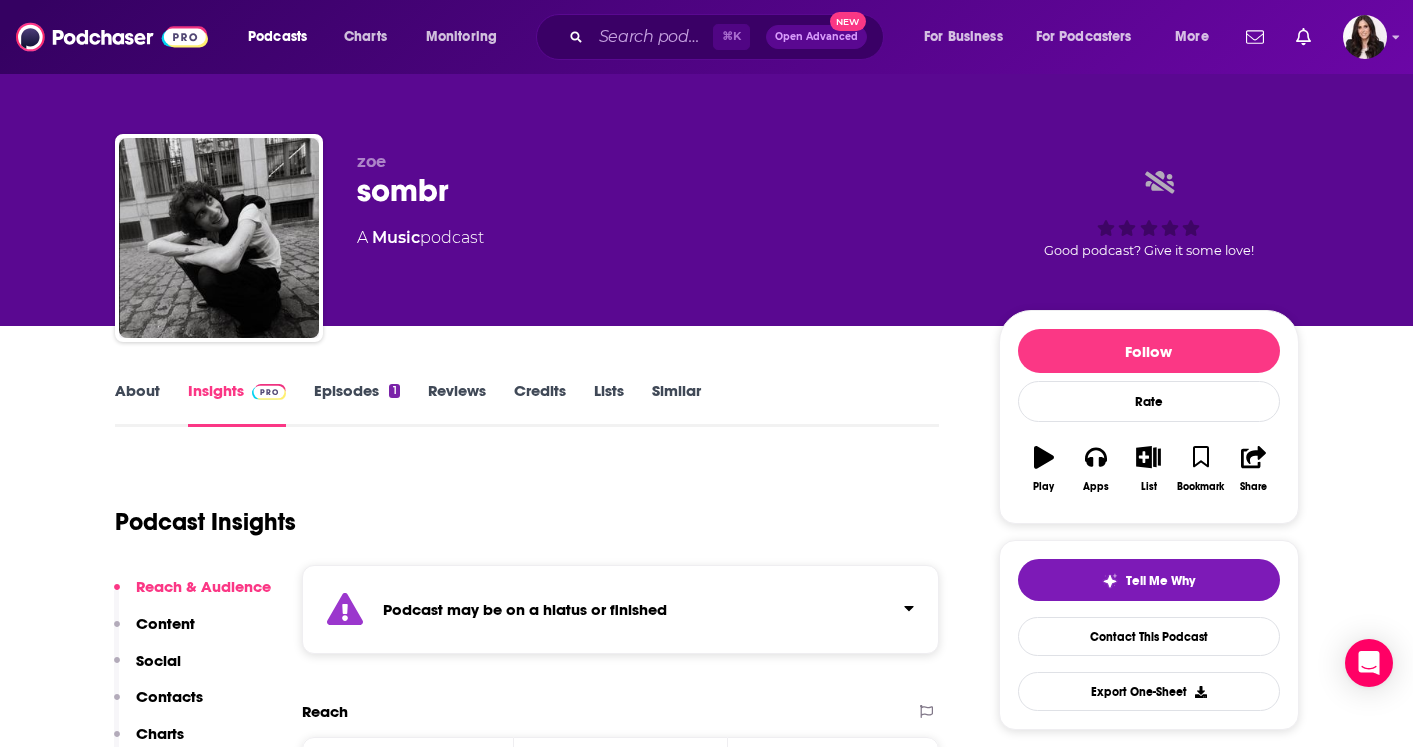
click at [544, 393] on link "Credits" at bounding box center [540, 404] width 52 height 46
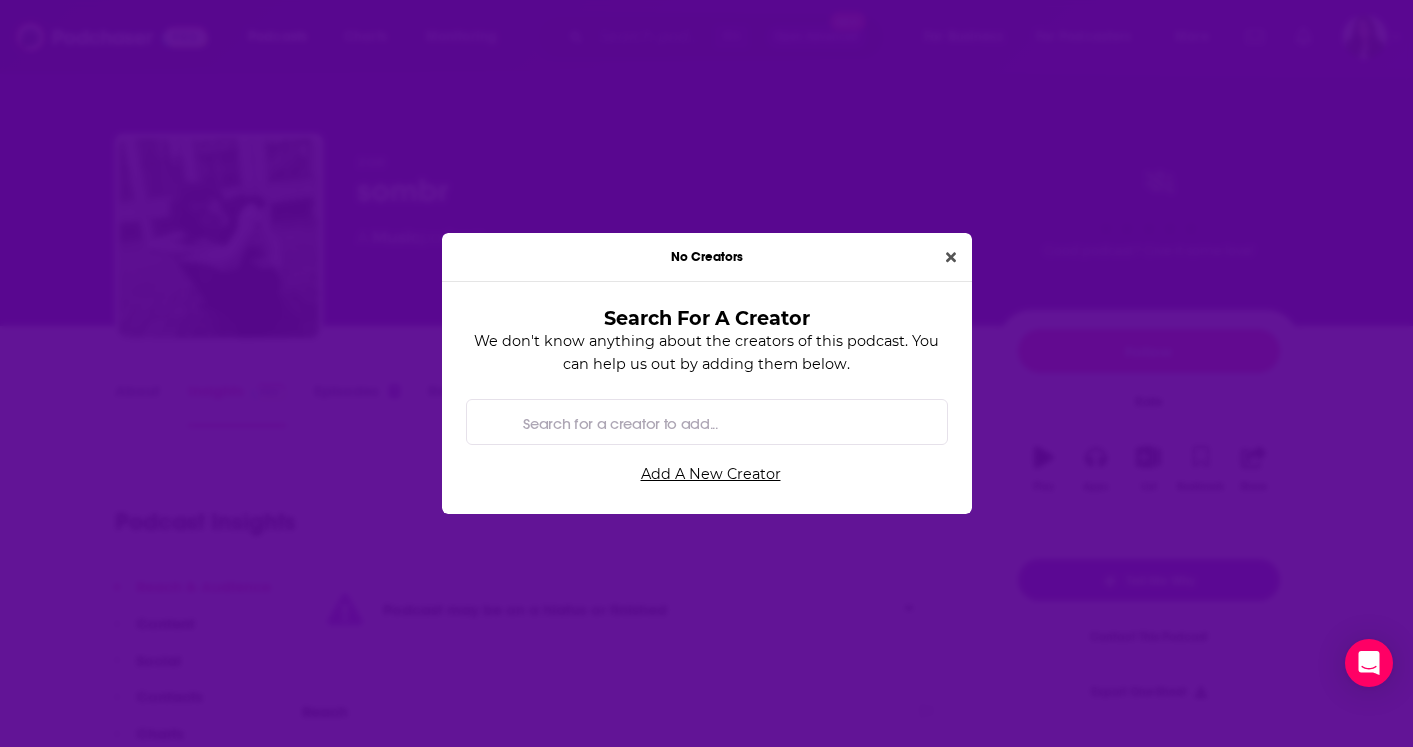
click at [955, 238] on div "No Creators" at bounding box center [707, 257] width 530 height 49
click at [951, 247] on button "Close" at bounding box center [951, 257] width 26 height 23
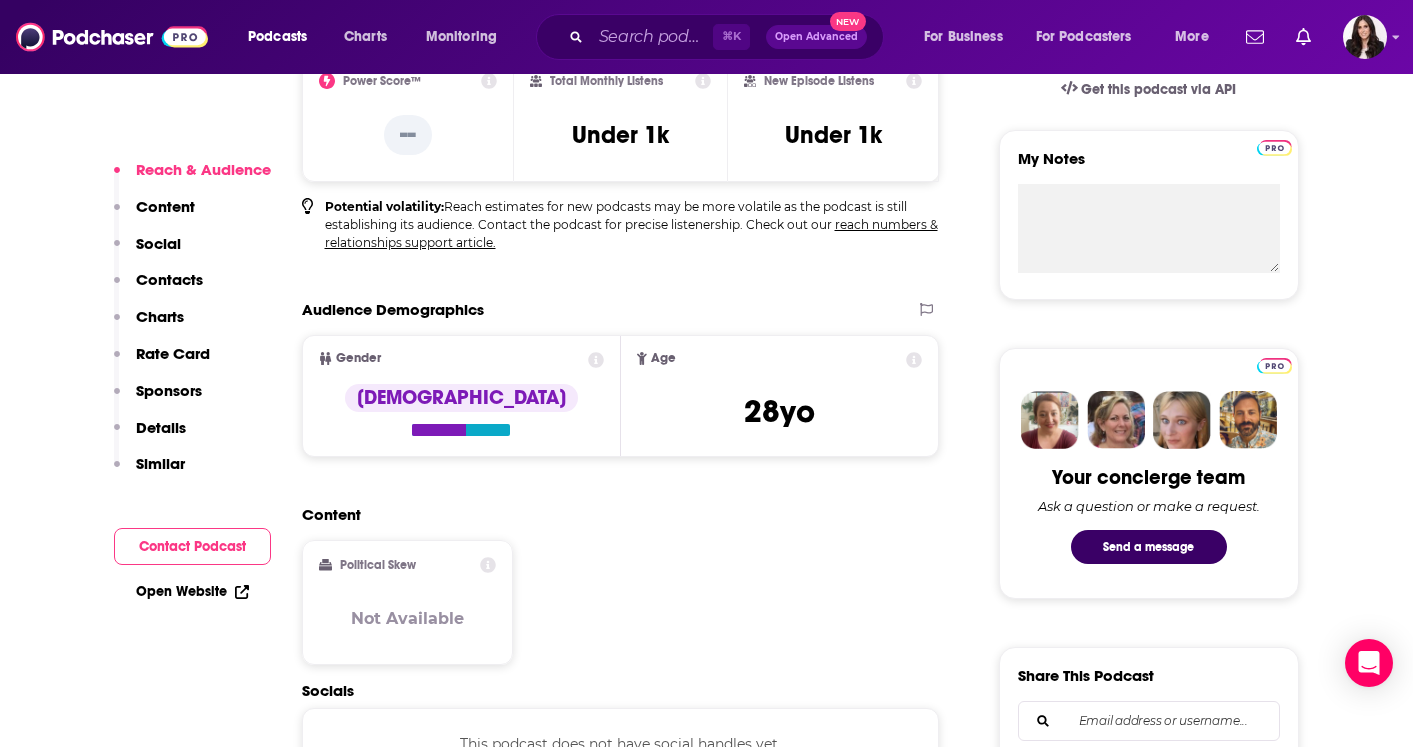
scroll to position [672, 0]
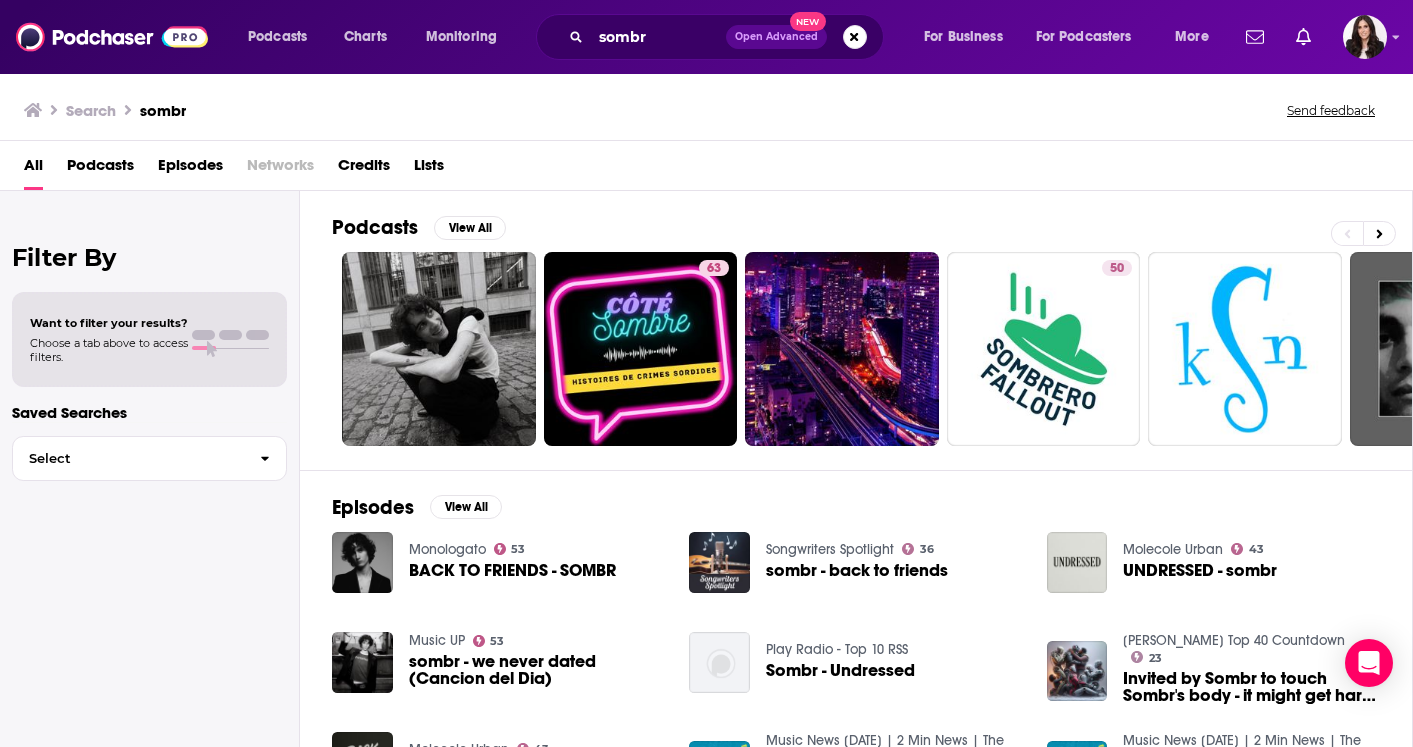
click at [509, 568] on span "BACK TO FRIENDS - SOMBR" at bounding box center [512, 570] width 207 height 17
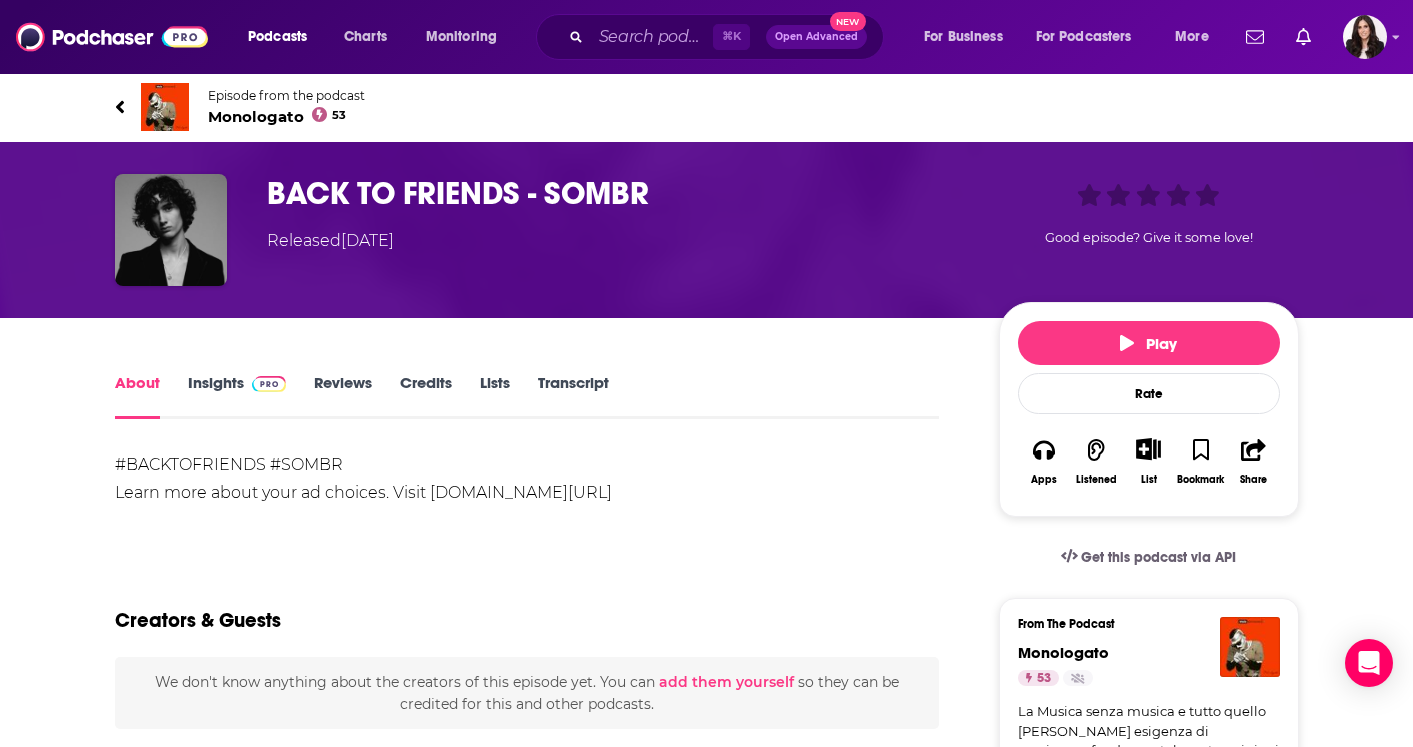
click at [216, 385] on link "Insights" at bounding box center [237, 396] width 99 height 46
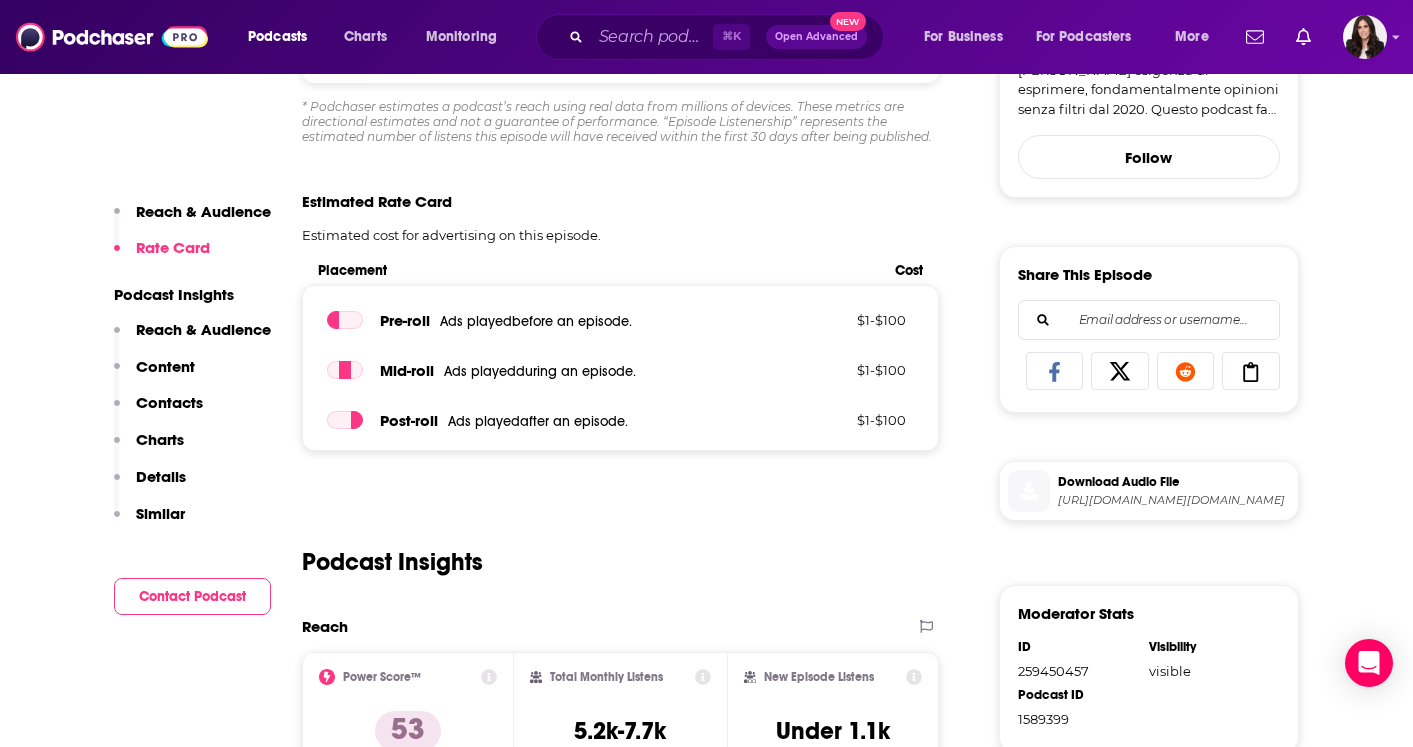
scroll to position [684, 0]
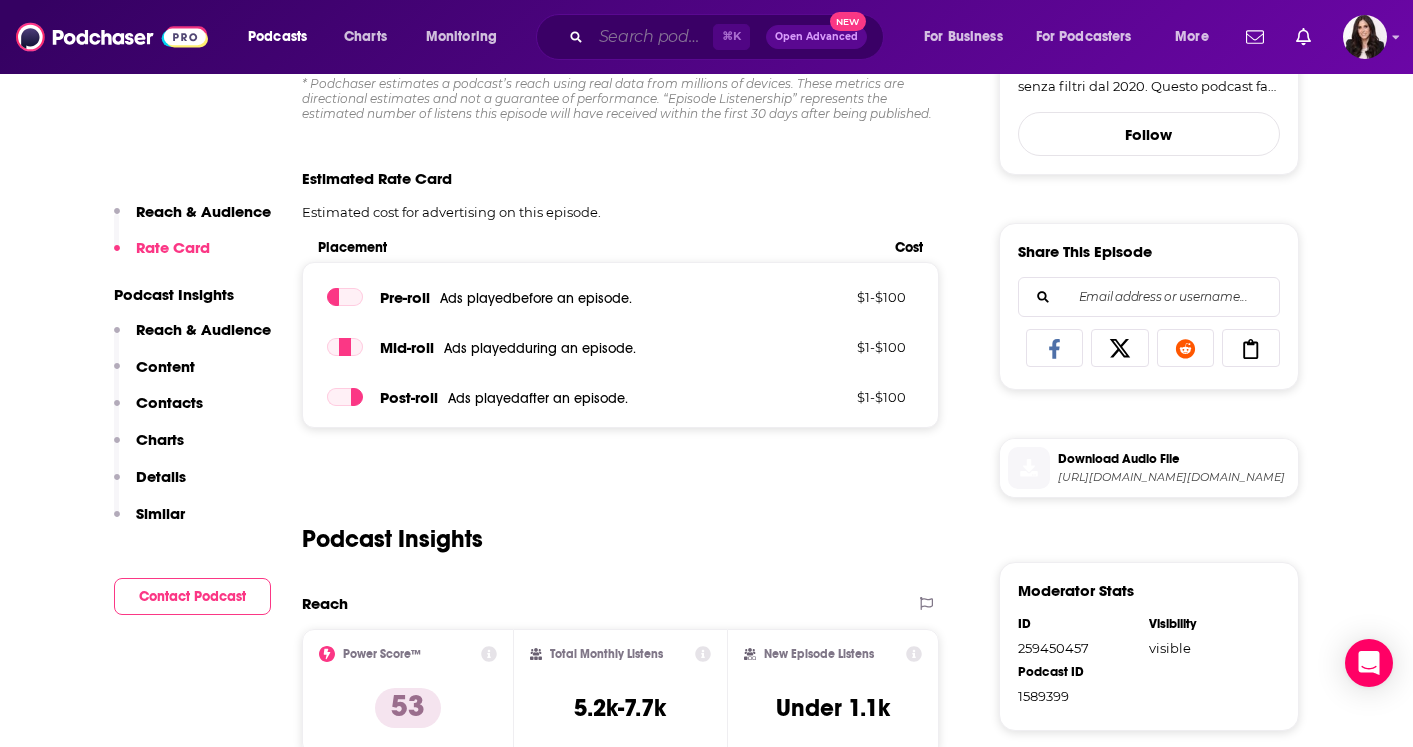
click at [624, 34] on input "Search podcasts, credits, & more..." at bounding box center [652, 37] width 122 height 32
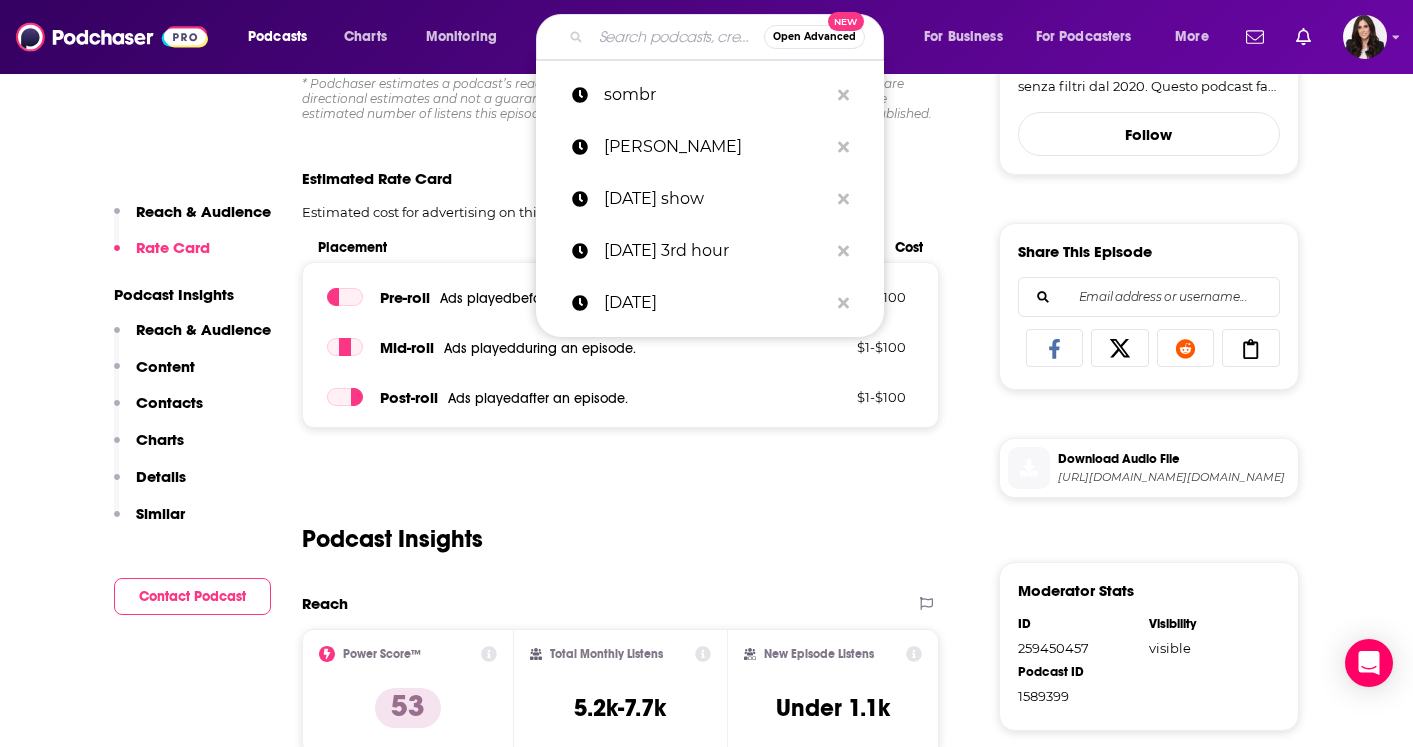
type input "o"
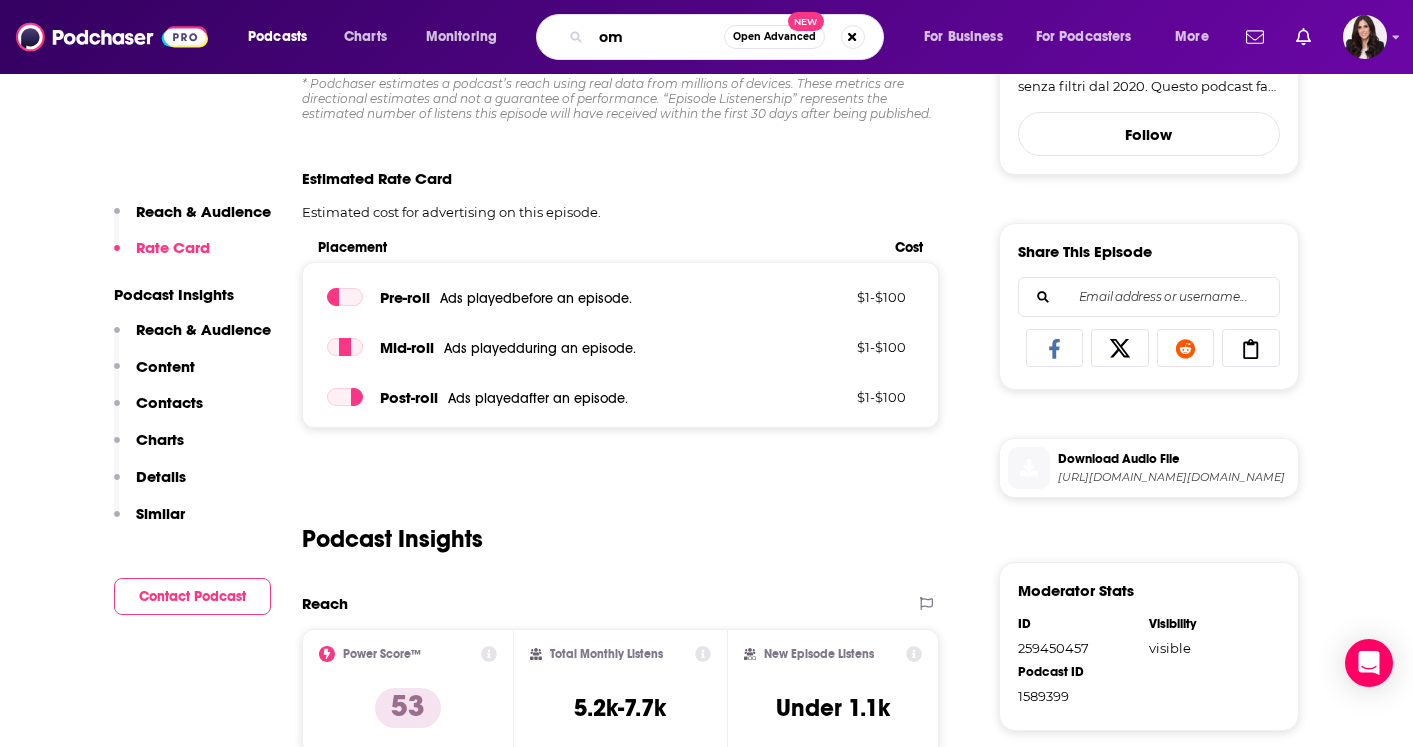
type input "o"
type input "sombr"
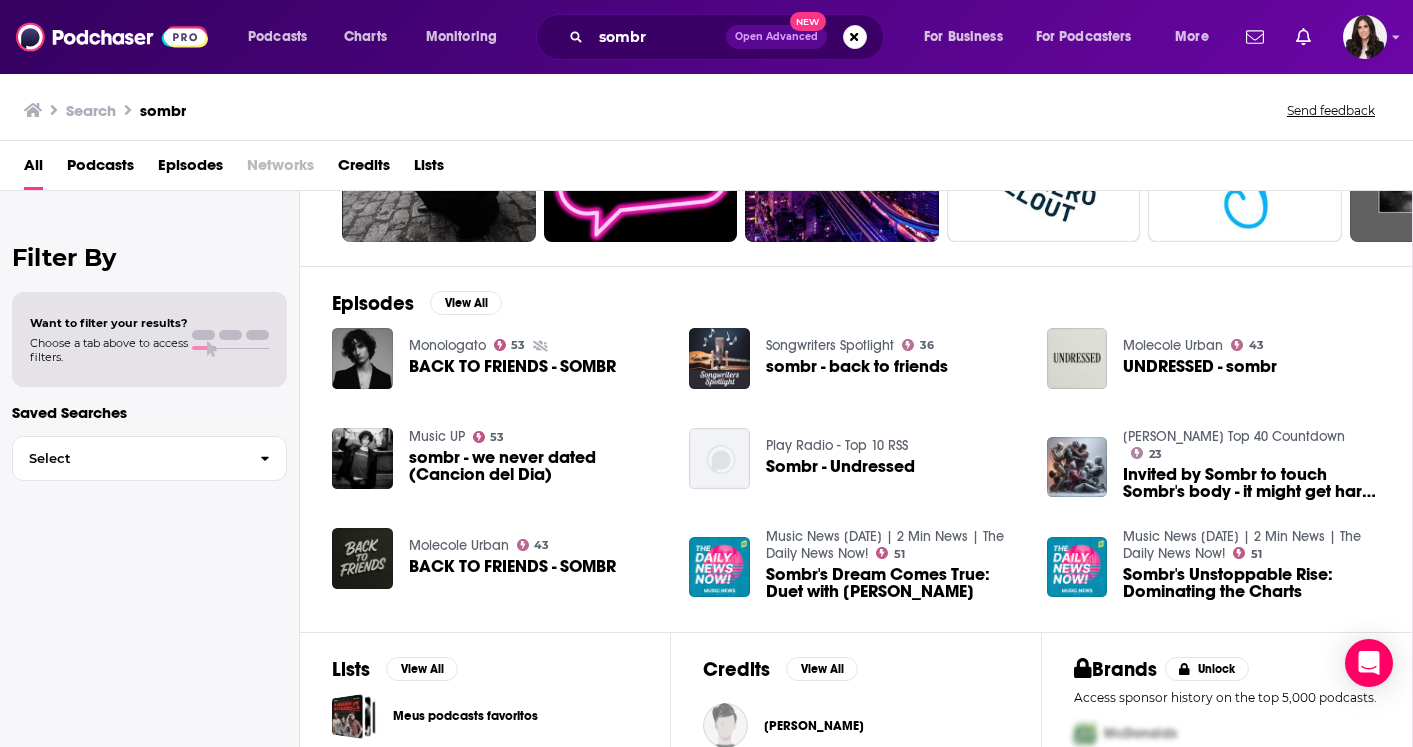
scroll to position [316, 0]
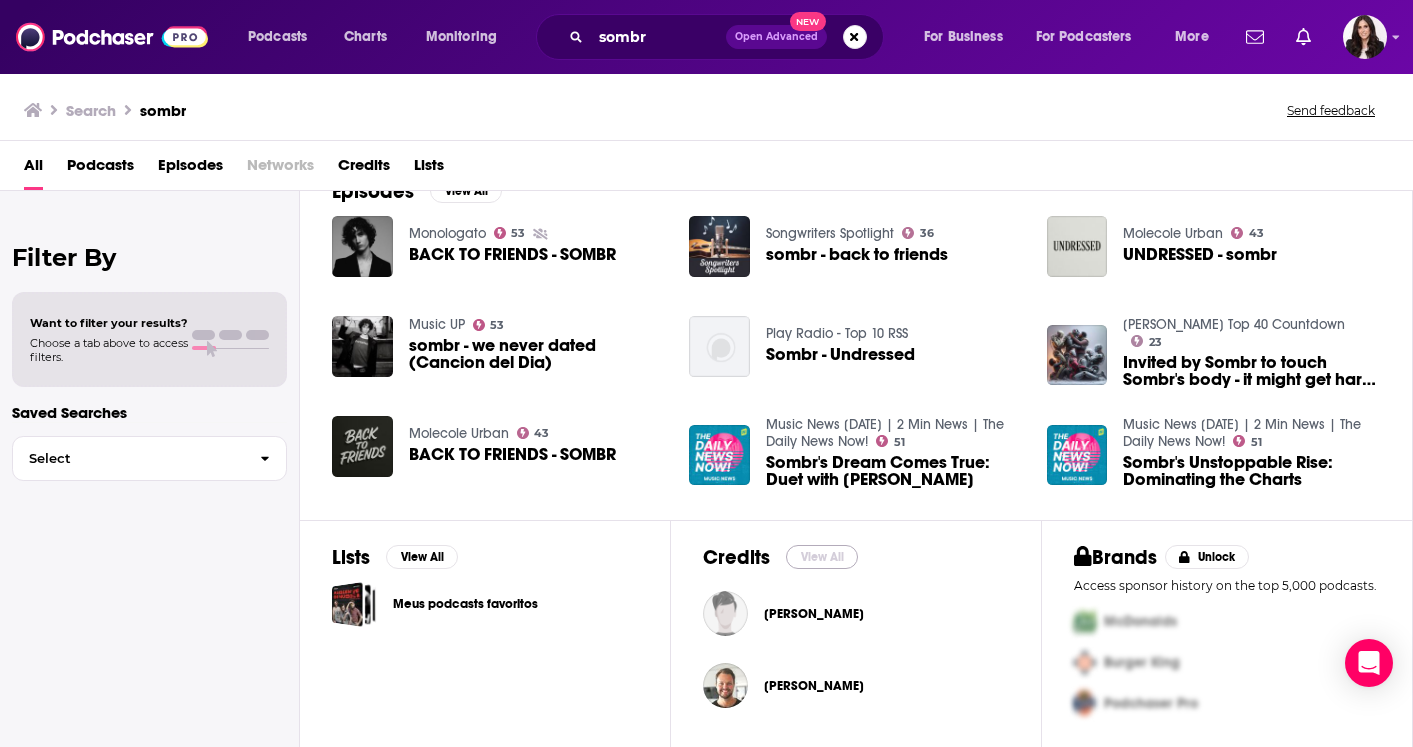
click at [820, 552] on button "View All" at bounding box center [822, 557] width 72 height 24
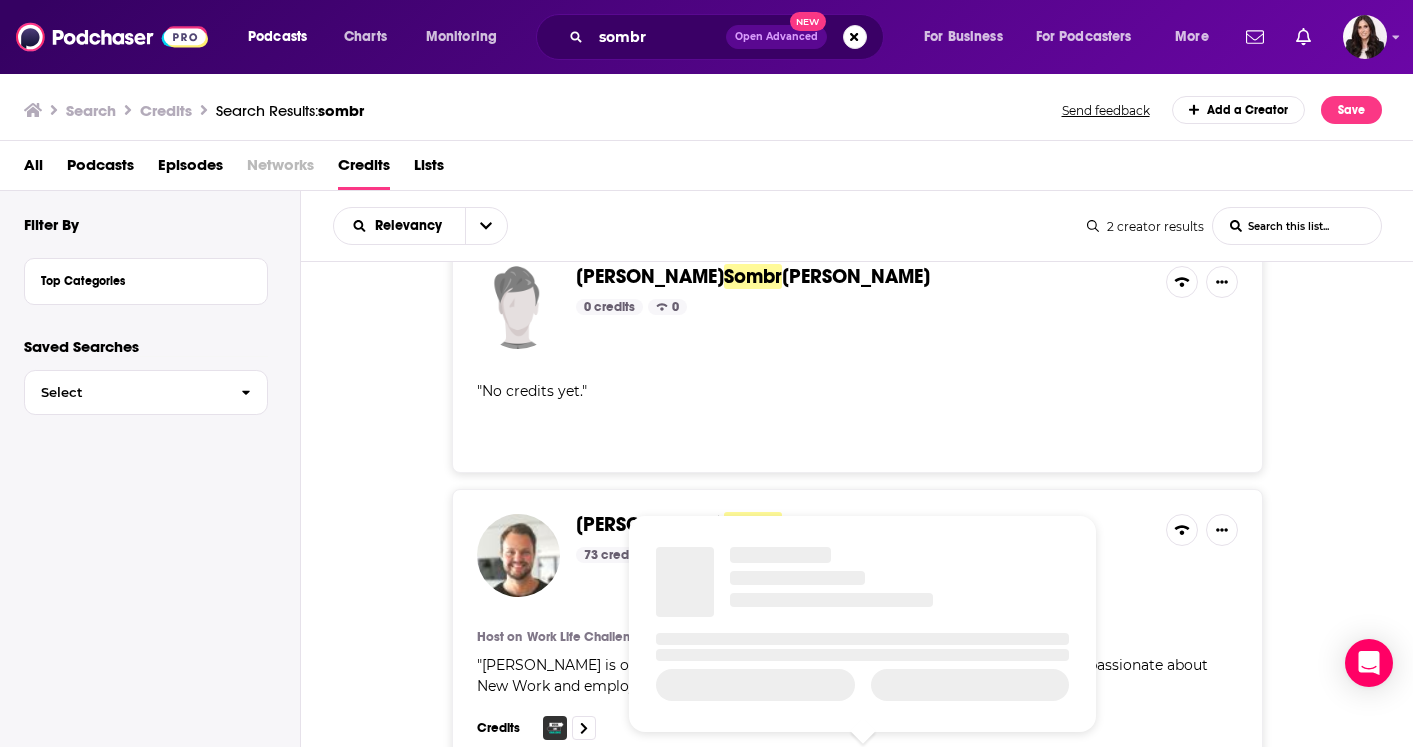
scroll to position [158, 0]
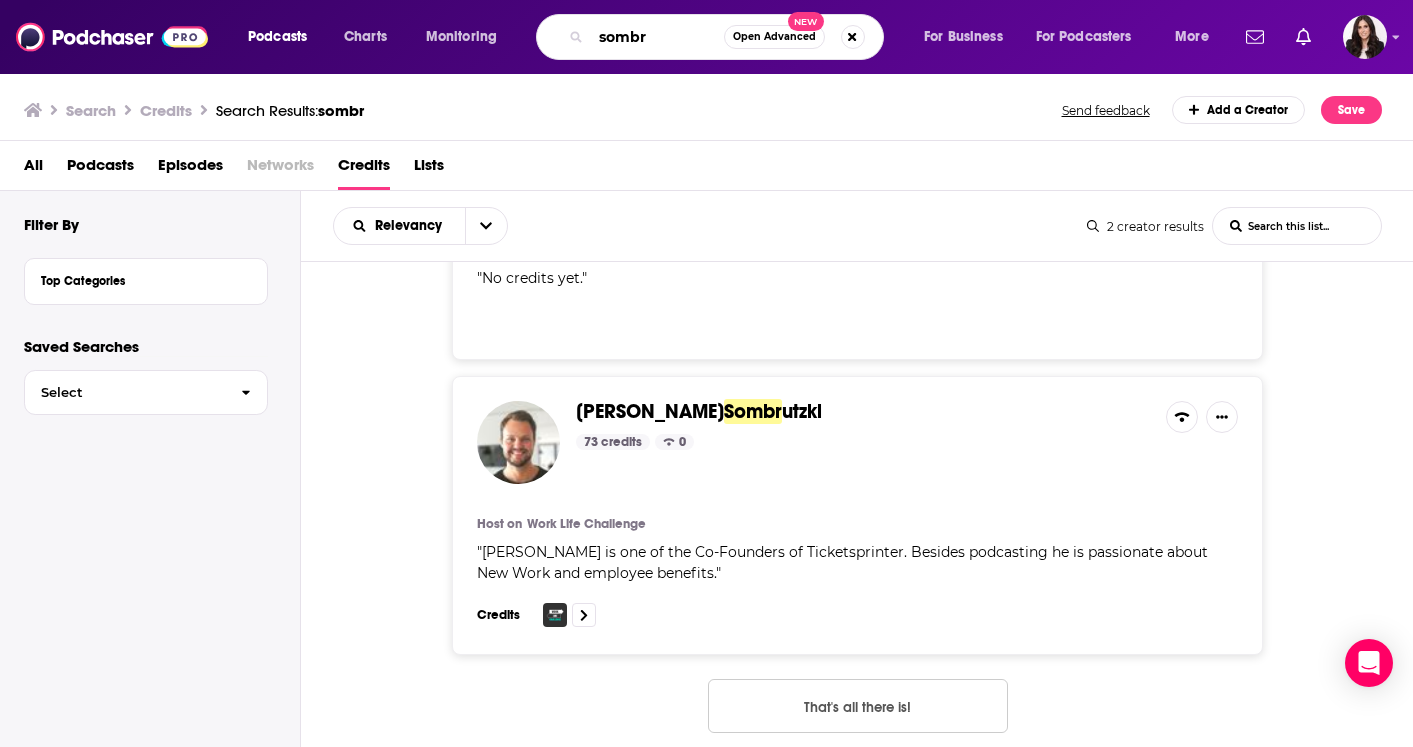
drag, startPoint x: 658, startPoint y: 42, endPoint x: 598, endPoint y: 44, distance: 60.0
click at [599, 44] on input "sombr" at bounding box center [657, 37] width 133 height 32
type input "the kid laroi"
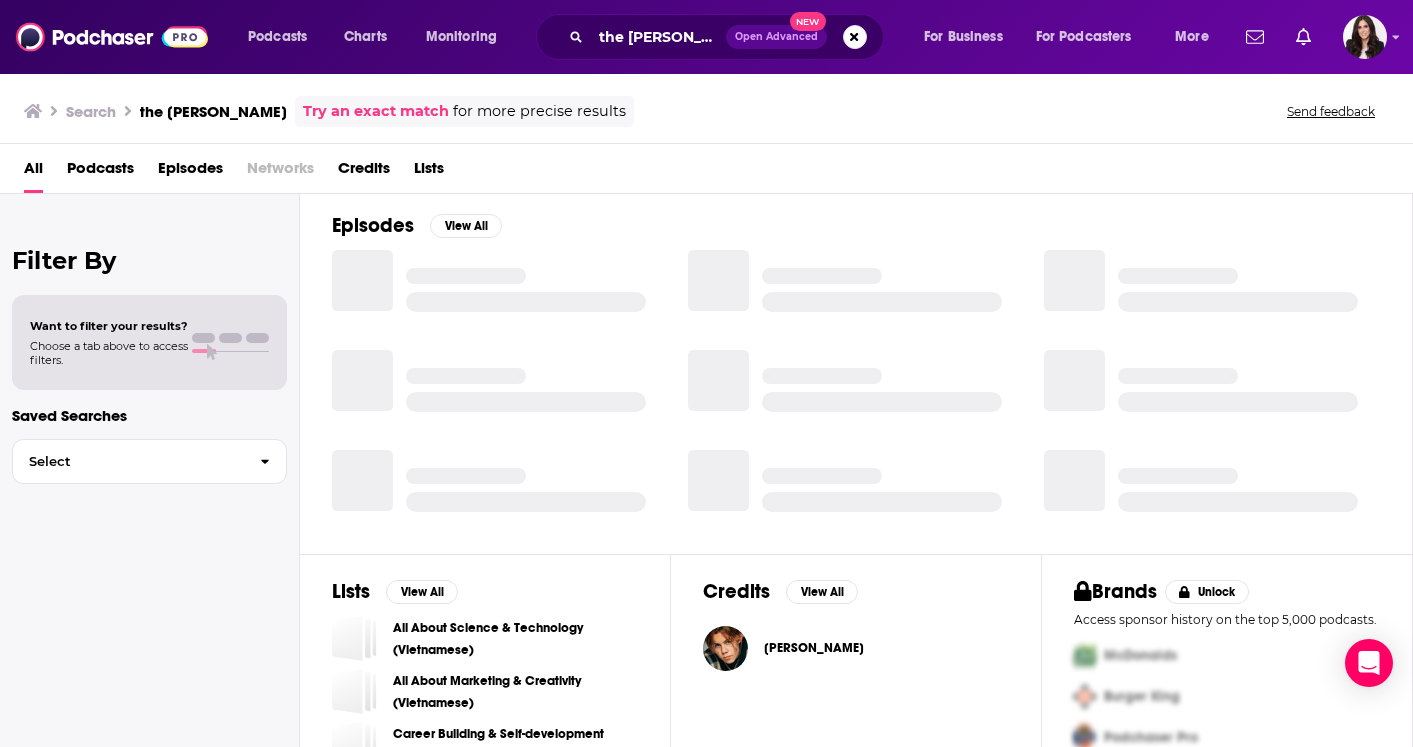
scroll to position [325, 0]
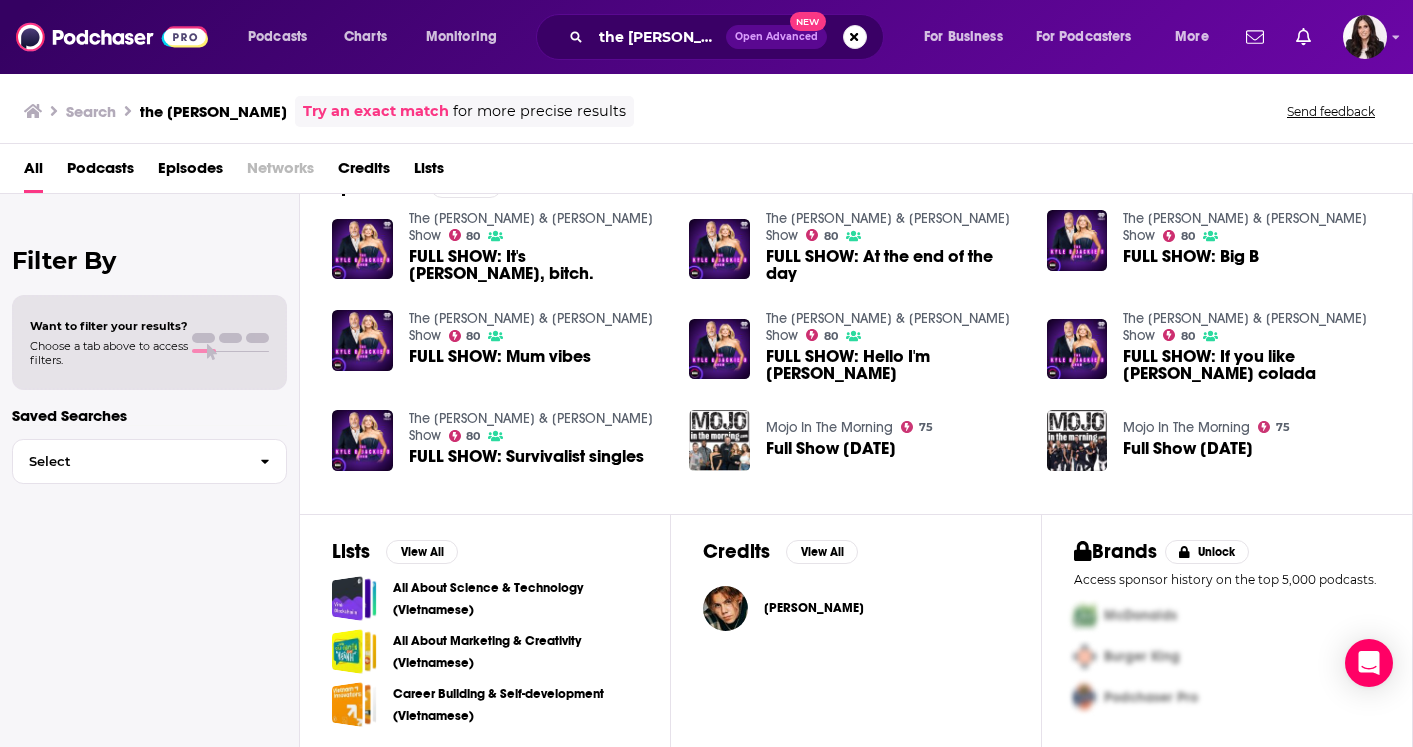
click at [810, 606] on span "Charlton Howard" at bounding box center [814, 608] width 100 height 16
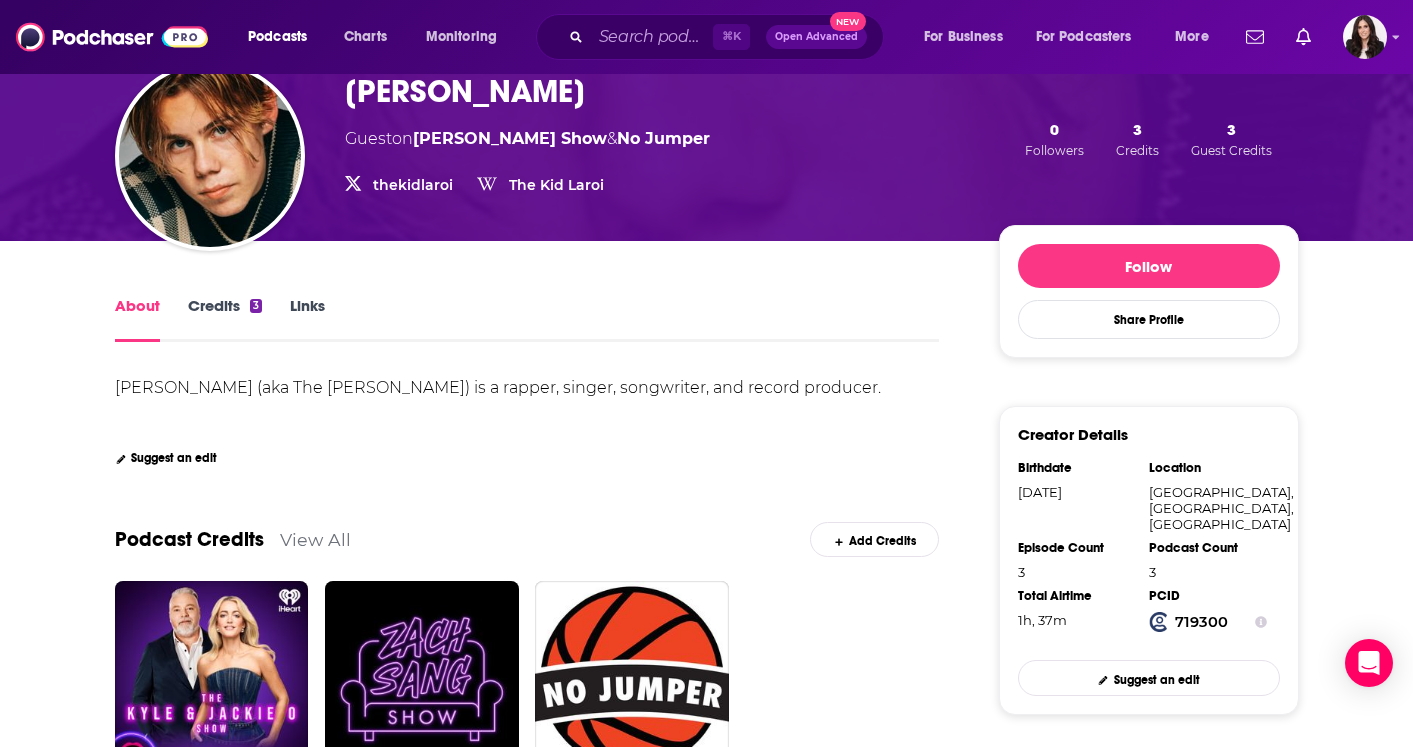
scroll to position [146, 0]
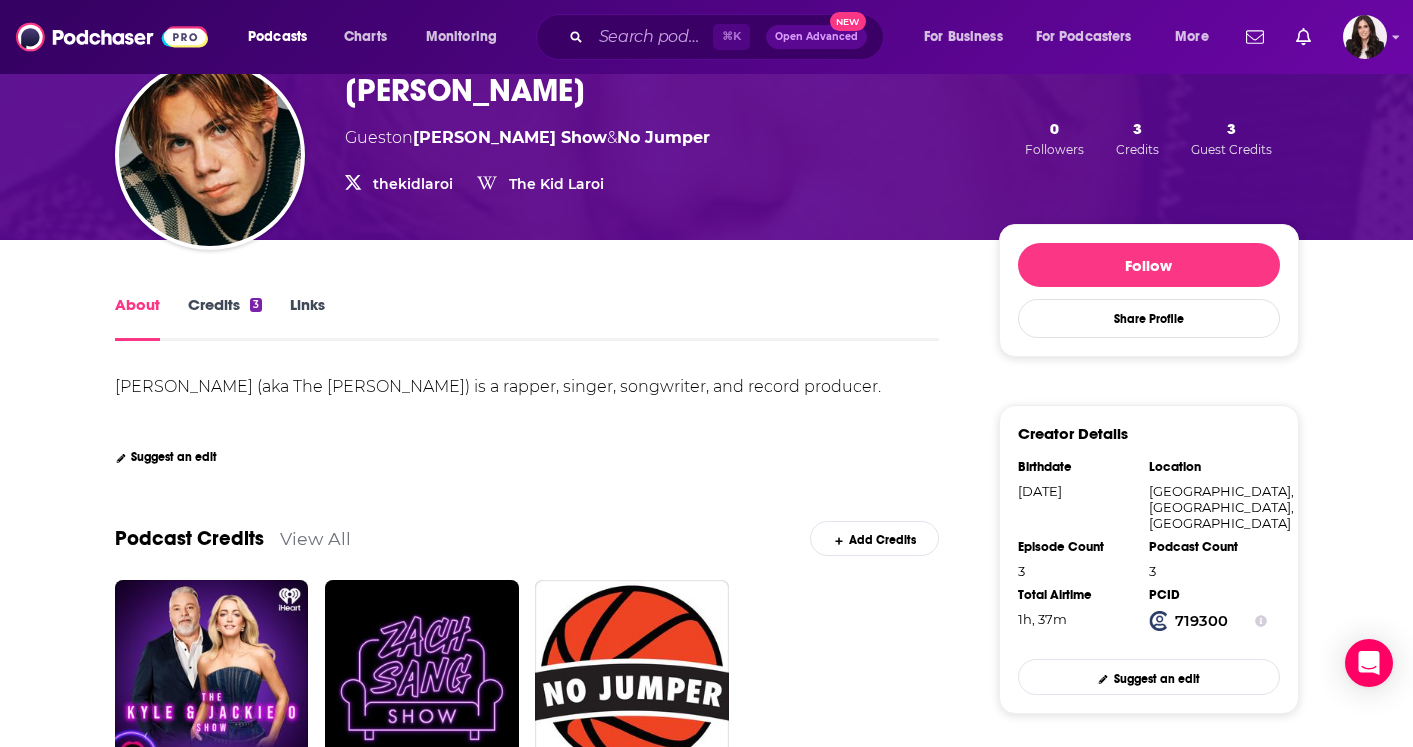
click at [232, 307] on link "Credits 3" at bounding box center [225, 318] width 74 height 46
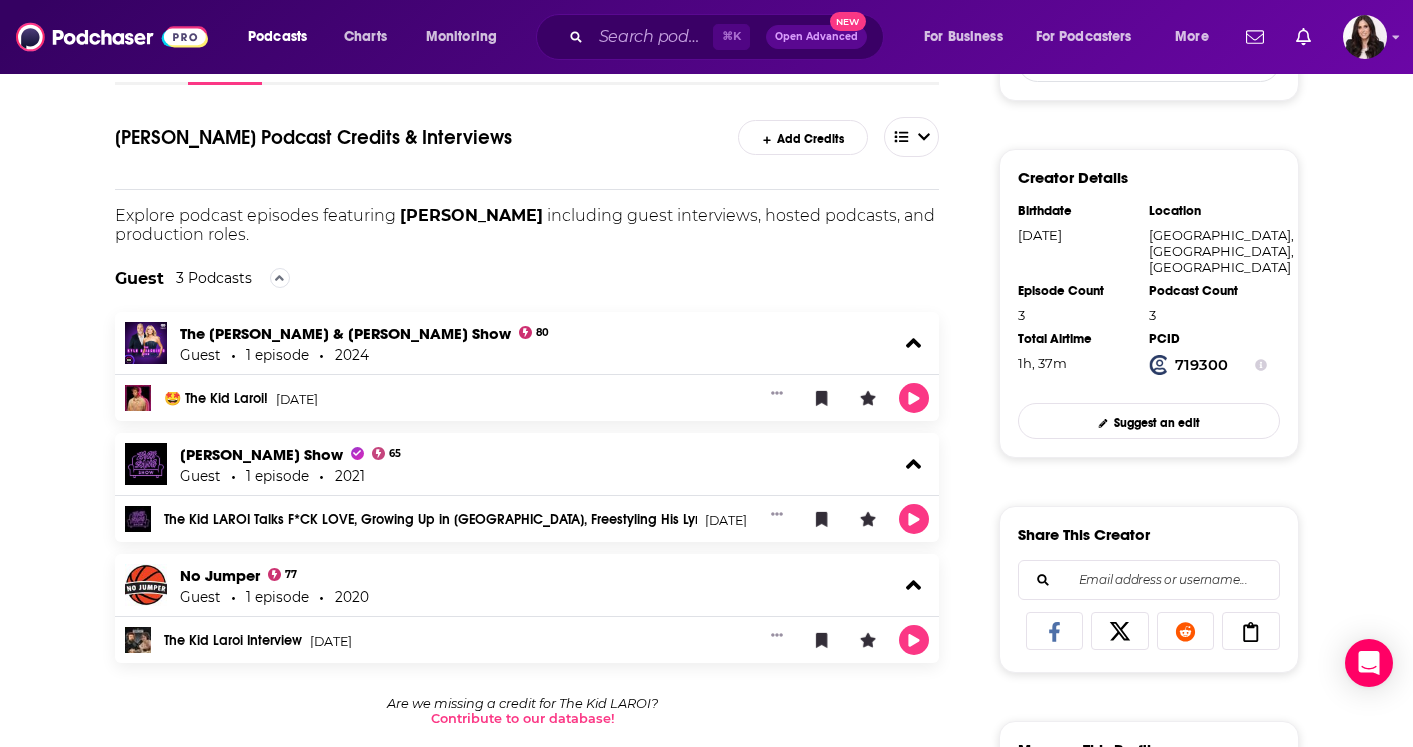
scroll to position [425, 0]
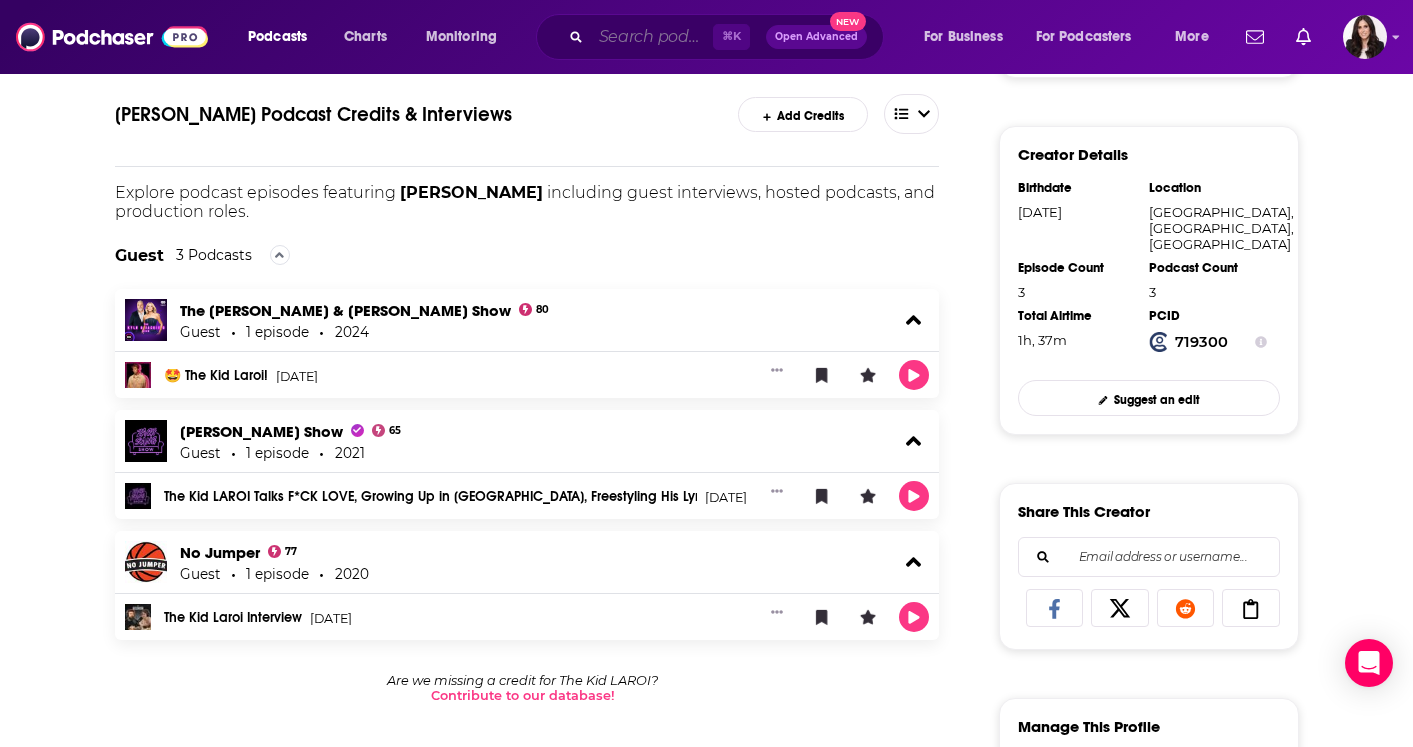
click at [638, 31] on input "Search podcasts, credits, & more..." at bounding box center [652, 37] width 122 height 32
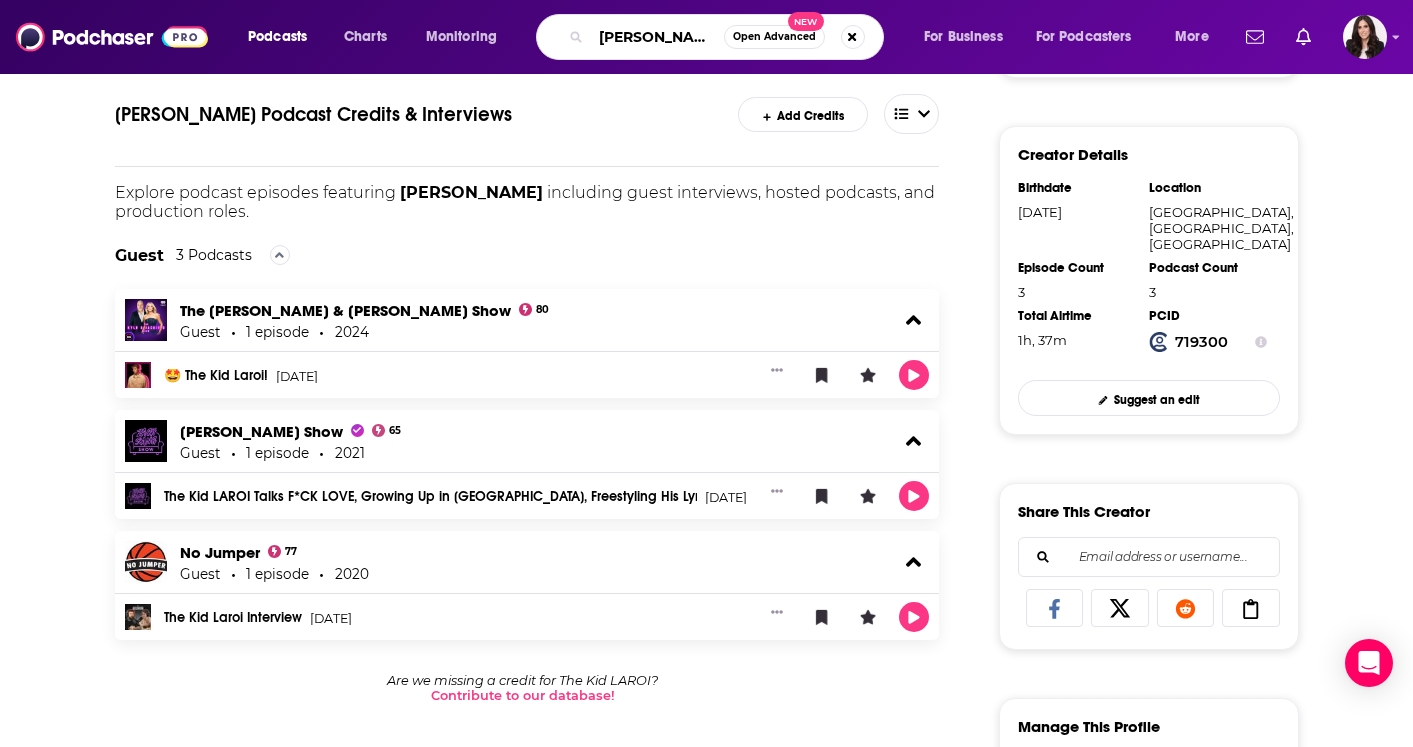
type input "daniel seavey"
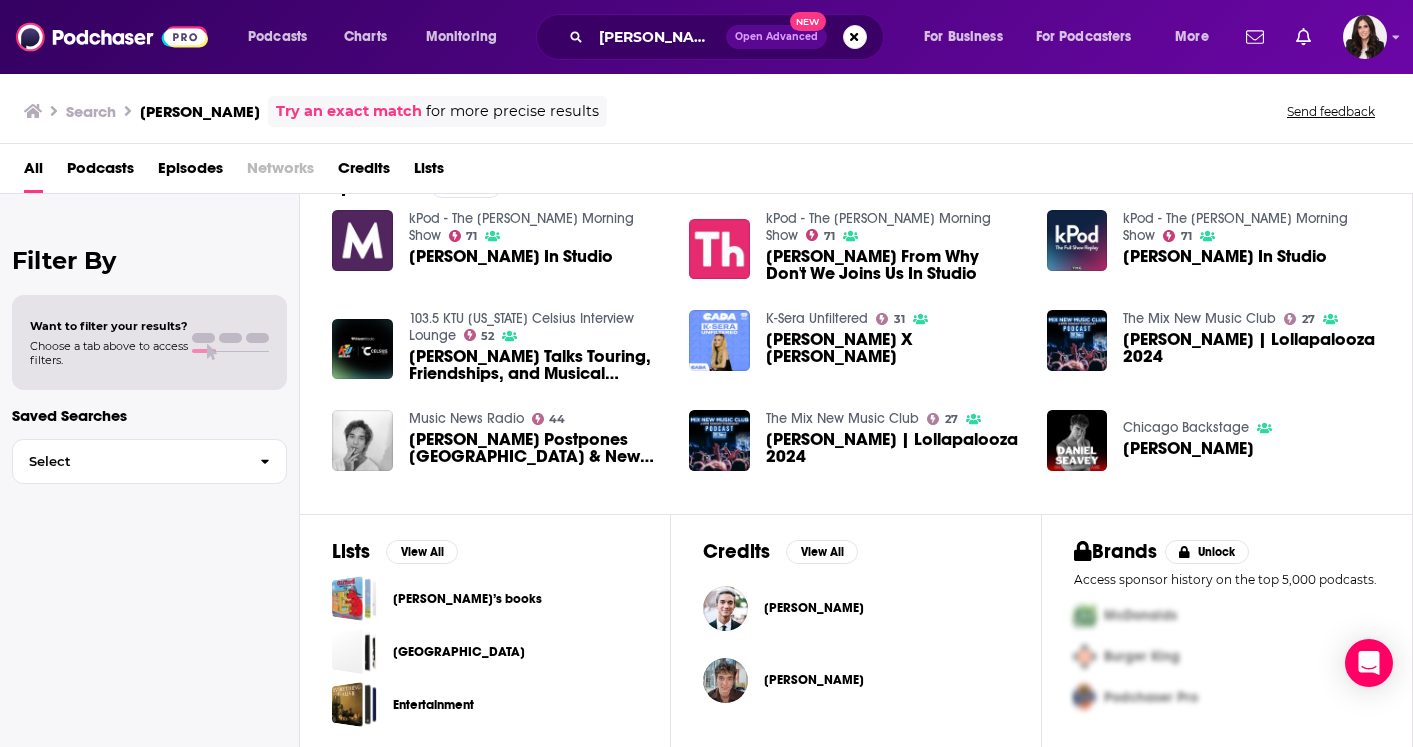
scroll to position [323, 0]
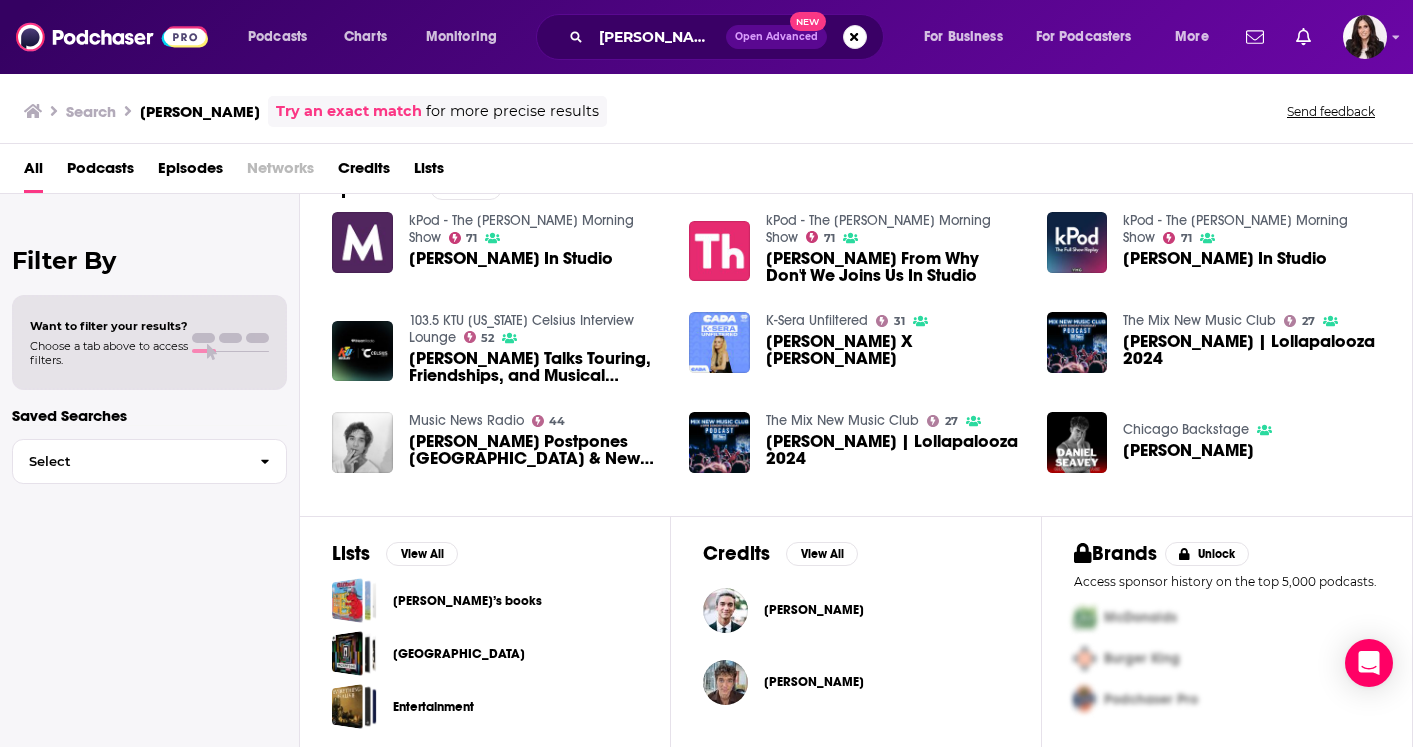
click at [796, 685] on span "Daniel Seavey" at bounding box center [814, 682] width 100 height 16
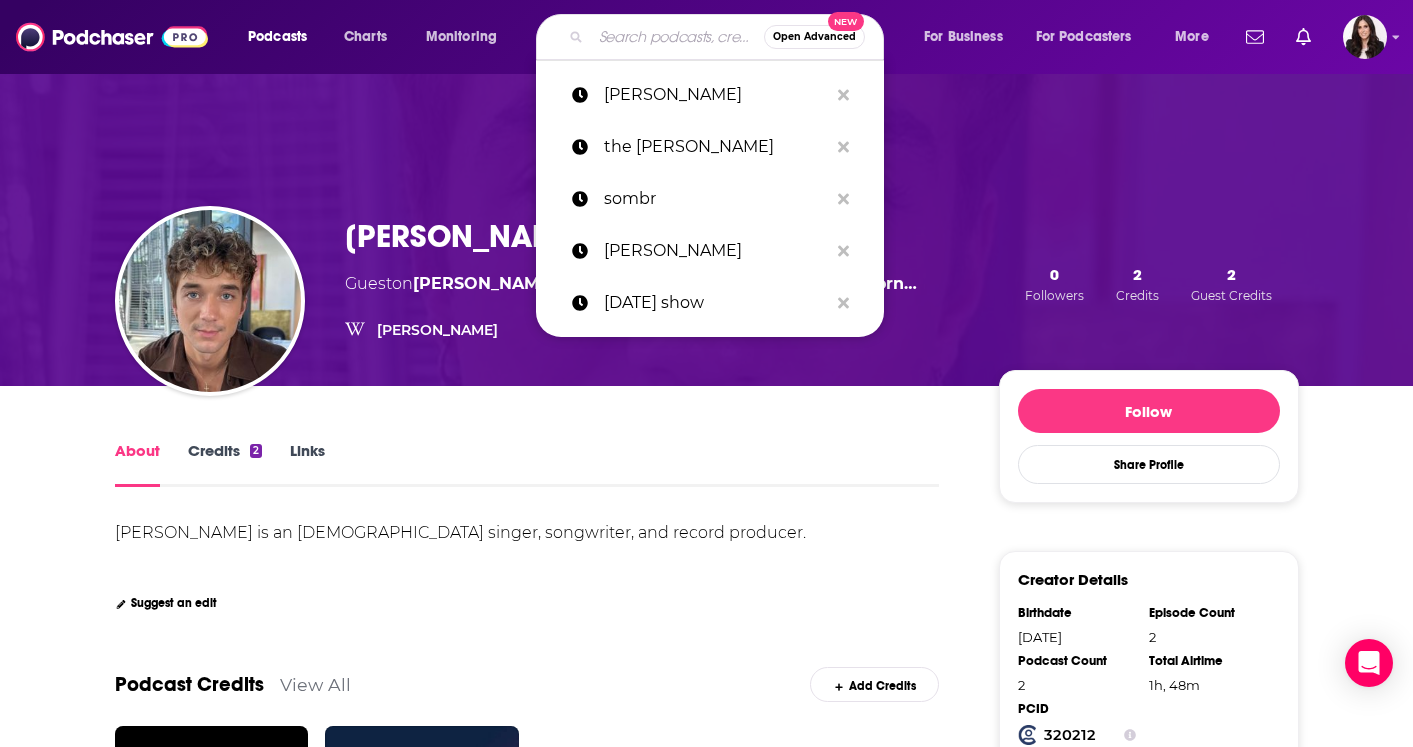
click at [637, 22] on input "Search podcasts, credits, & more..." at bounding box center [677, 37] width 173 height 32
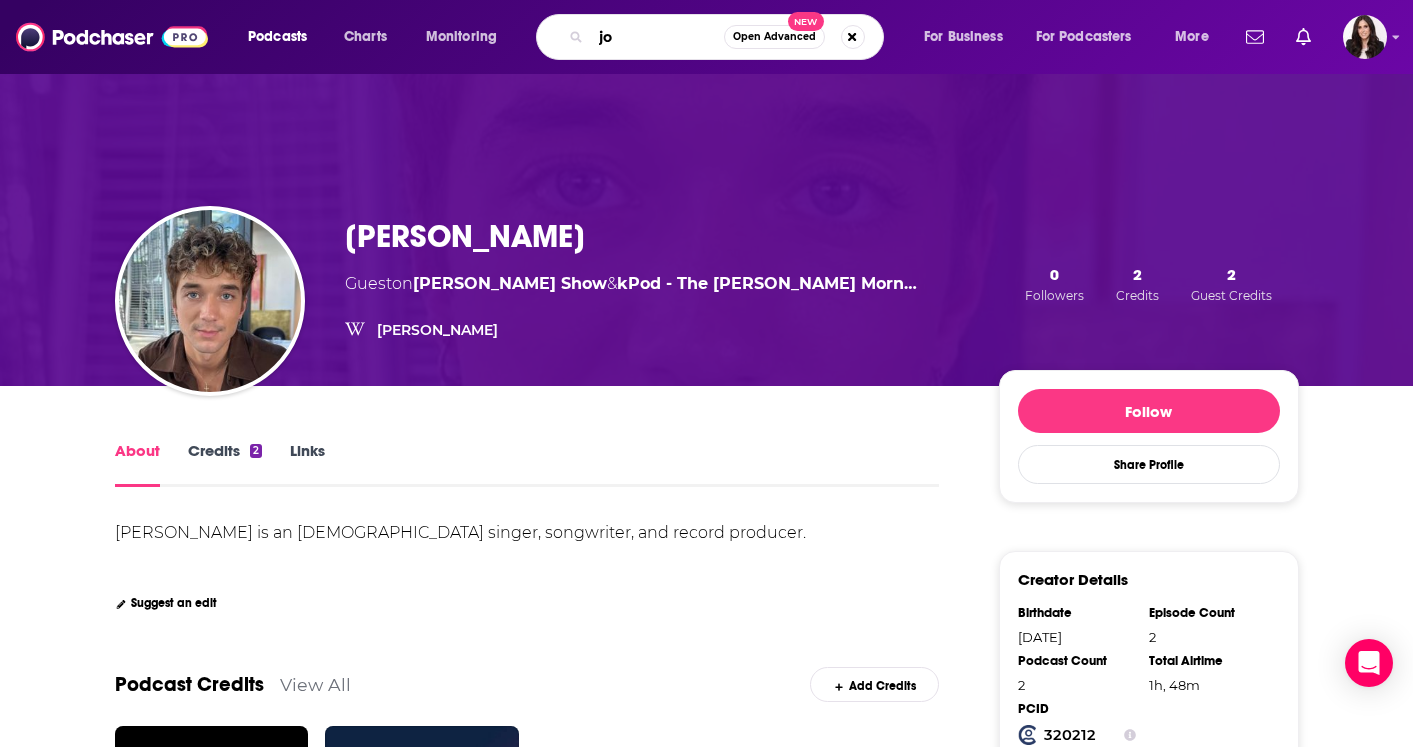
type input "j"
type input "chappell roan"
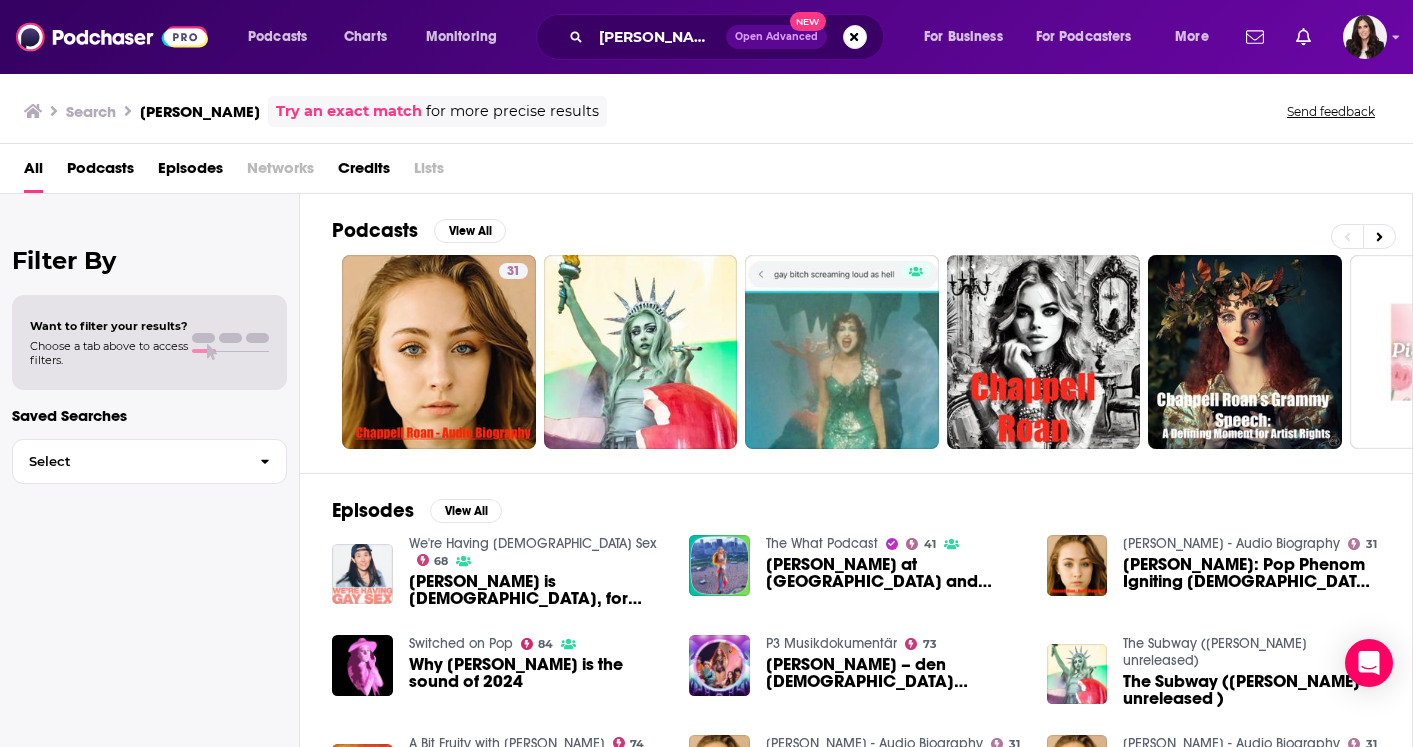
scroll to position [316, 0]
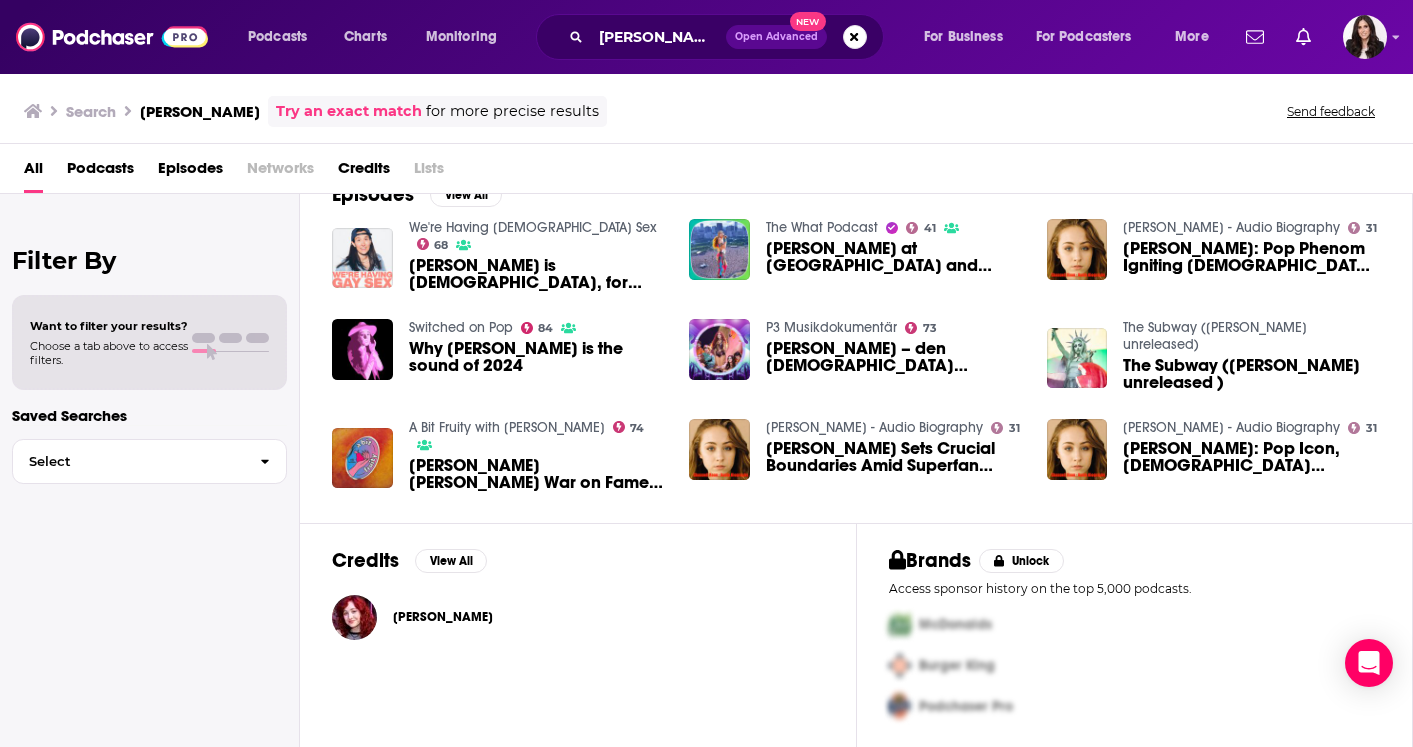
click at [425, 617] on span "Chappell Roan" at bounding box center [443, 617] width 100 height 16
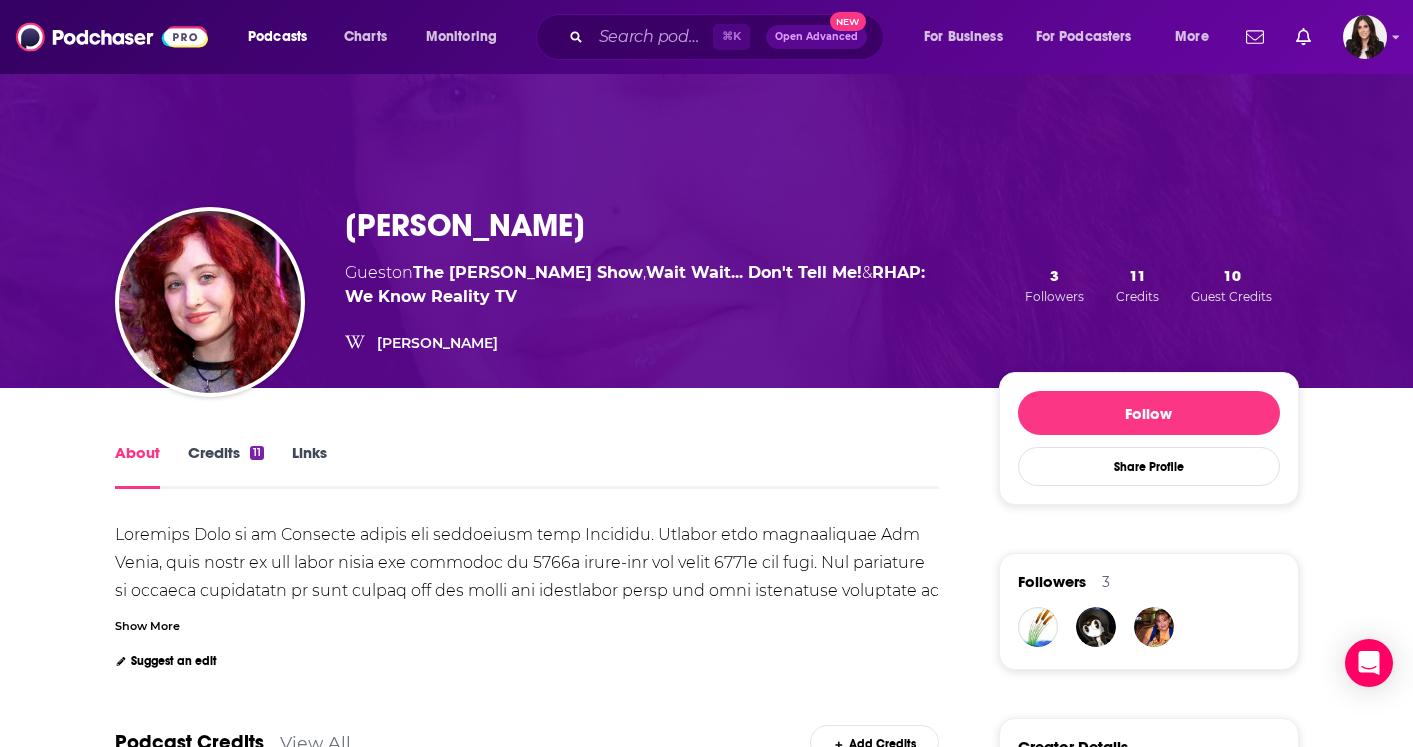
click at [237, 459] on link "Credits 11" at bounding box center [226, 466] width 76 height 46
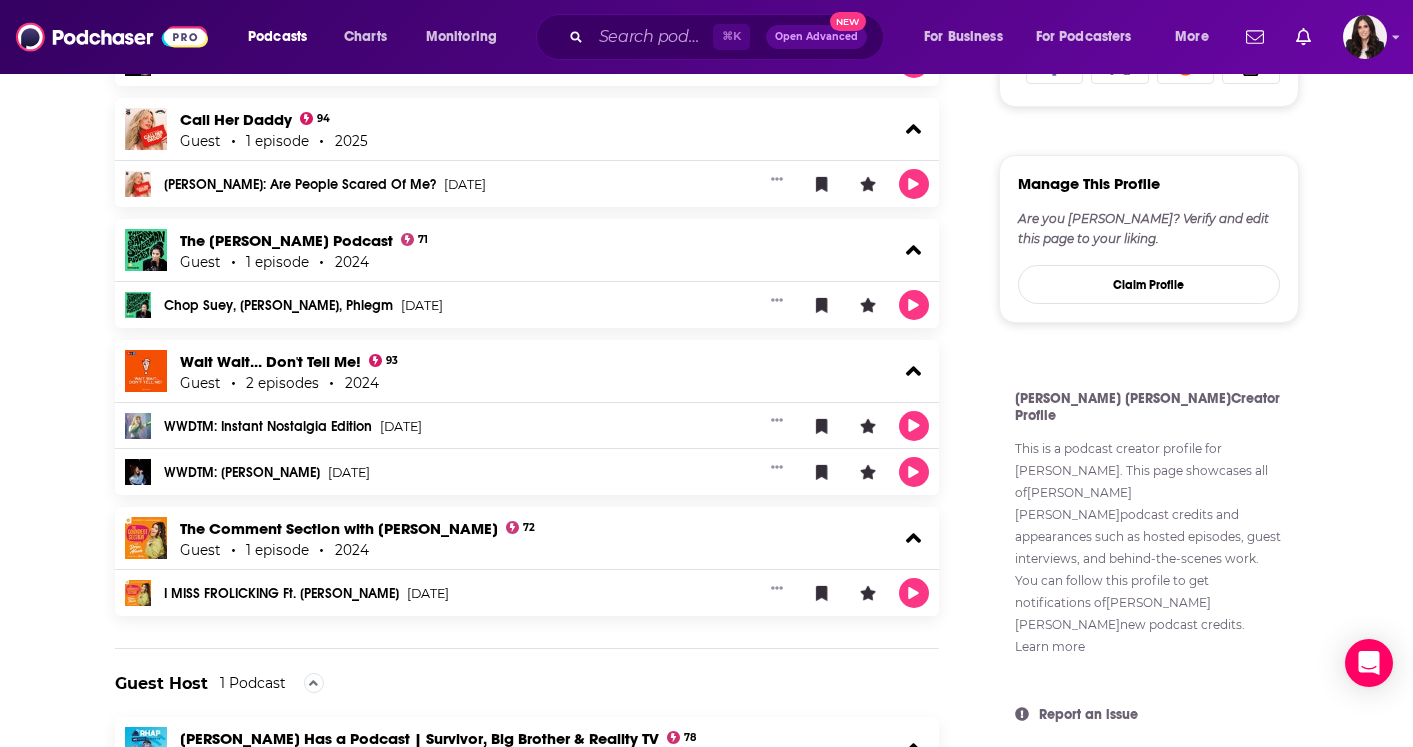
scroll to position [1247, 0]
